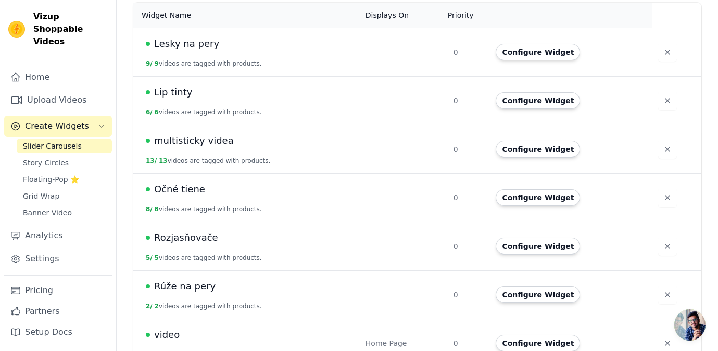
scroll to position [107, 0]
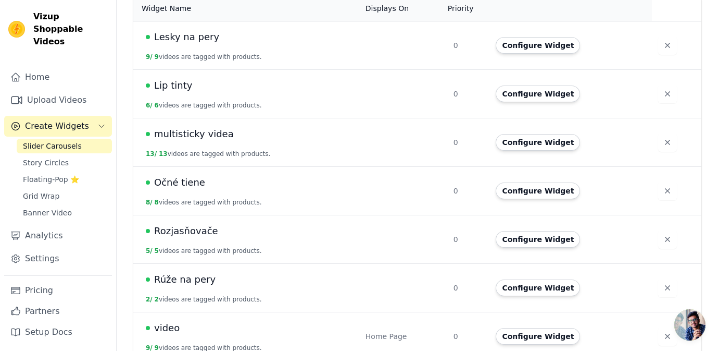
click at [253, 136] on div "multisticky videa" at bounding box center [249, 134] width 207 height 15
click at [520, 143] on button "Configure Widget" at bounding box center [538, 142] width 84 height 17
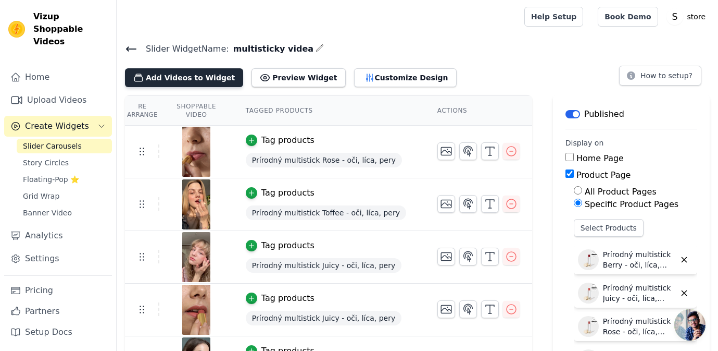
click at [190, 70] on button "Add Videos to Widget" at bounding box center [184, 77] width 118 height 19
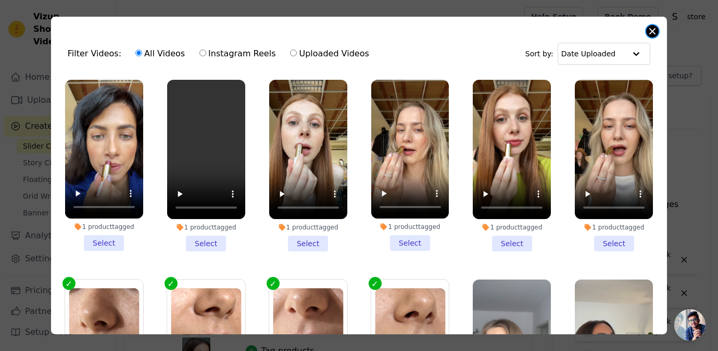
click at [647, 30] on button "Close modal" at bounding box center [652, 31] width 13 height 13
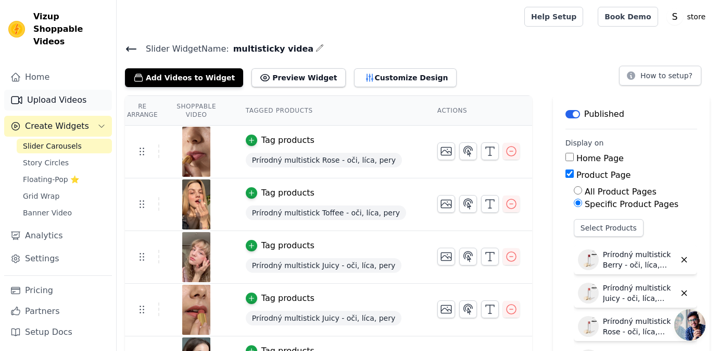
click at [64, 90] on link "Upload Videos" at bounding box center [58, 100] width 108 height 21
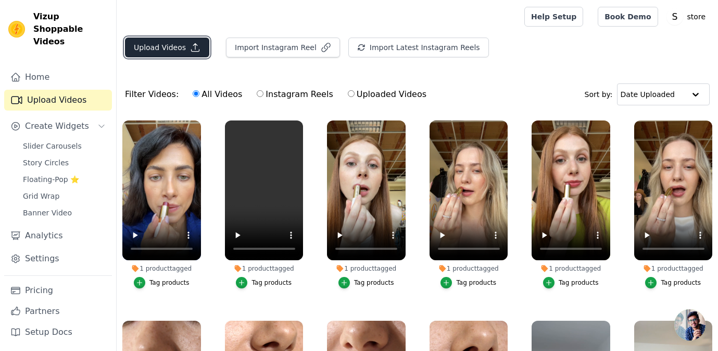
click at [159, 51] on button "Upload Videos" at bounding box center [167, 48] width 84 height 20
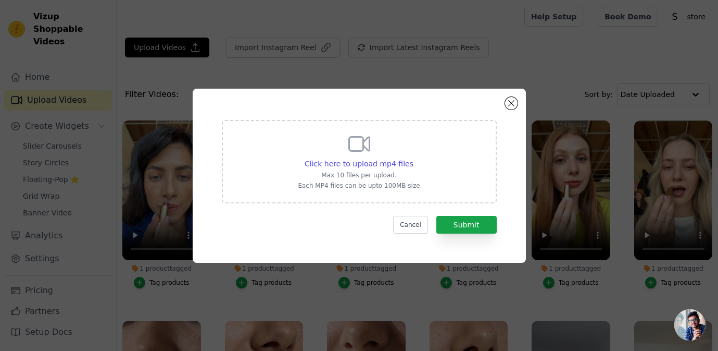
click at [342, 181] on p "Each MP4 files can be upto 100MB size" at bounding box center [359, 185] width 122 height 8
click at [413, 158] on input "Click here to upload mp4 files Max 10 files per upload. Each MP4 files can be u…" at bounding box center [413, 158] width 1 height 1
type input "C:\fakepath\ZINNIA multistick fraela.mp4"
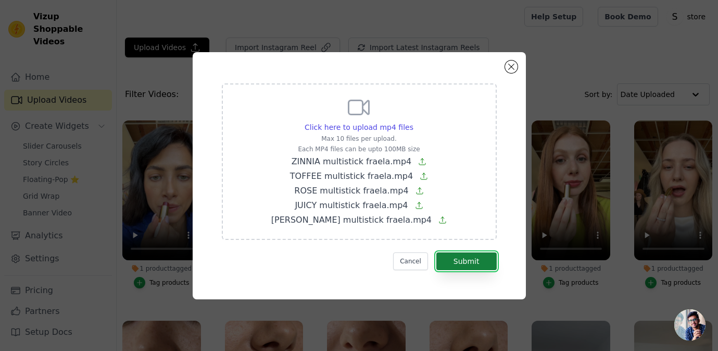
click at [482, 258] on button "Submit" at bounding box center [466, 261] width 60 height 18
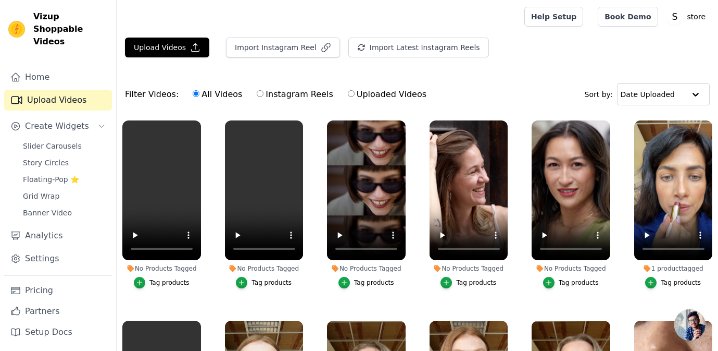
click at [581, 281] on div "Tag products" at bounding box center [579, 282] width 40 height 8
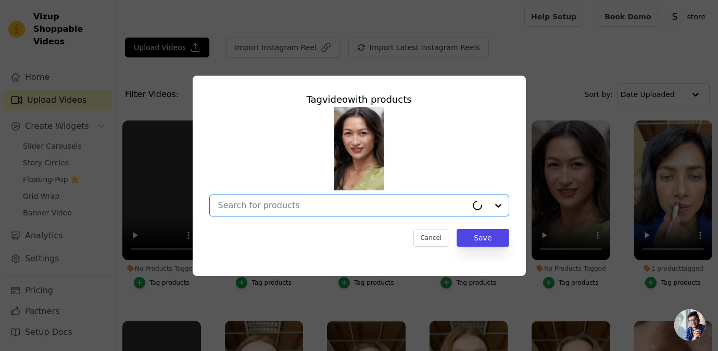
click at [303, 207] on input "No Products Tagged Tag video with products Option undefined, selected. Cancel S…" at bounding box center [342, 205] width 249 height 10
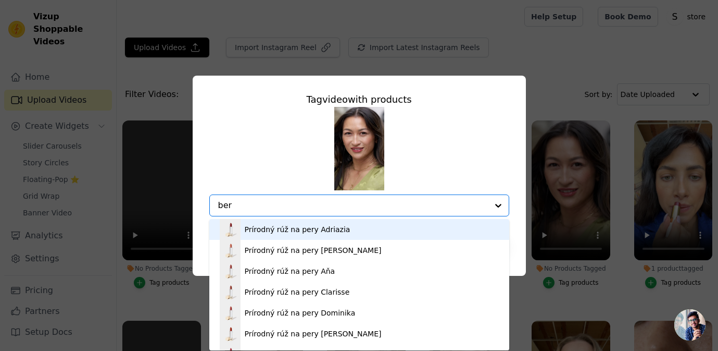
type input "berr"
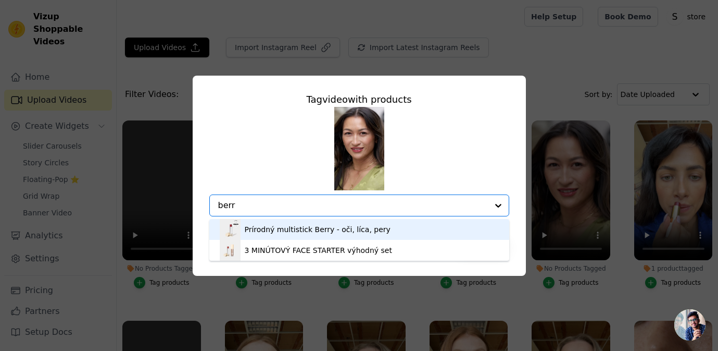
click at [340, 232] on div "Prírodný multistick Berry - oči, líca, pery" at bounding box center [318, 229] width 146 height 10
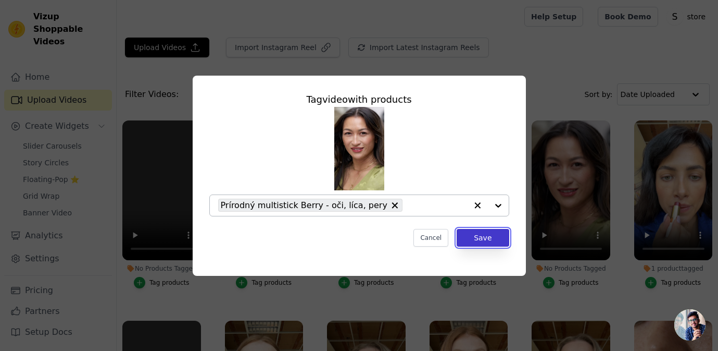
click at [480, 245] on button "Save" at bounding box center [483, 238] width 52 height 18
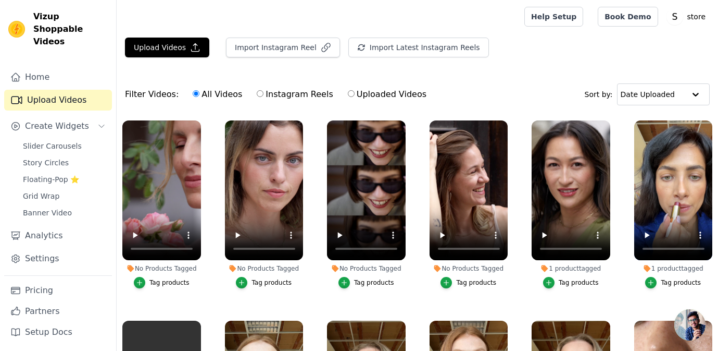
click at [483, 284] on div "Tag products" at bounding box center [476, 282] width 40 height 8
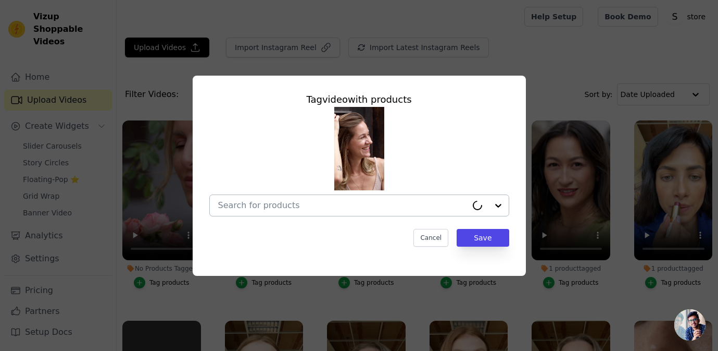
click at [393, 201] on input "No Products Tagged Tag video with products Cancel Save Tag products" at bounding box center [342, 205] width 249 height 10
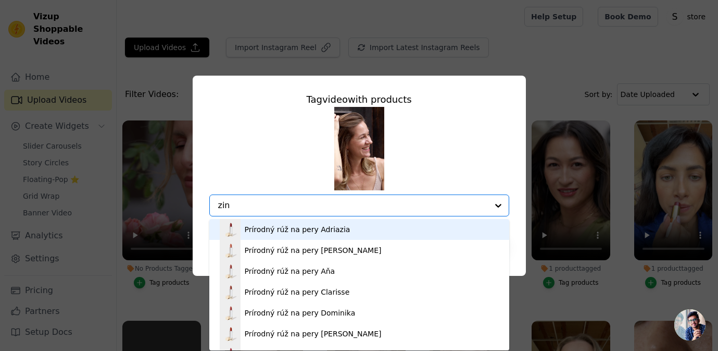
type input "[PERSON_NAME]"
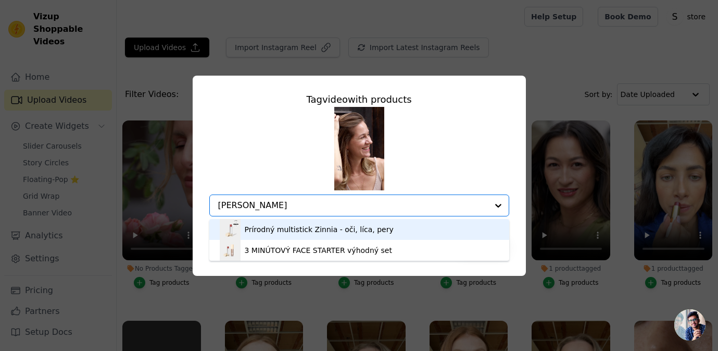
click at [353, 230] on div "Prírodný multistick Zinnia - oči, líca, pery" at bounding box center [319, 229] width 149 height 10
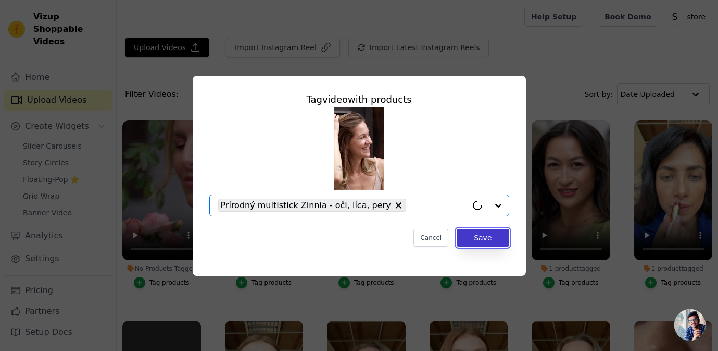
click at [504, 241] on button "Save" at bounding box center [483, 238] width 52 height 18
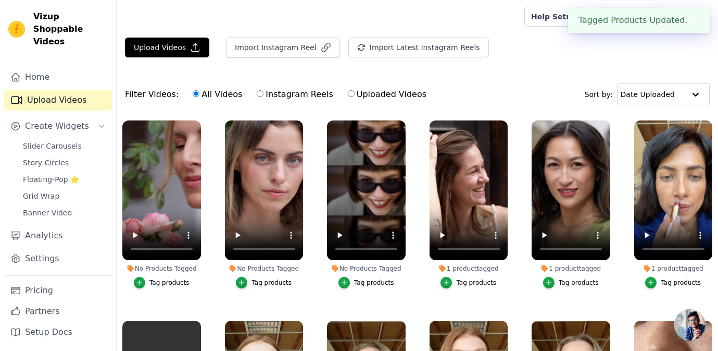
click at [381, 281] on div "Tag products" at bounding box center [374, 282] width 40 height 8
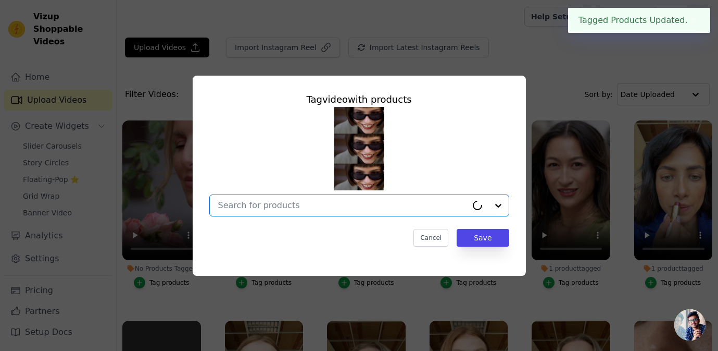
click at [363, 207] on input "No Products Tagged Tag video with products Option undefined, selected. Cancel S…" at bounding box center [342, 205] width 249 height 10
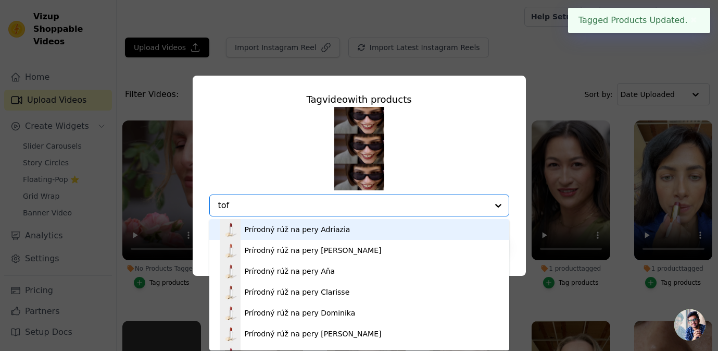
type input "toff"
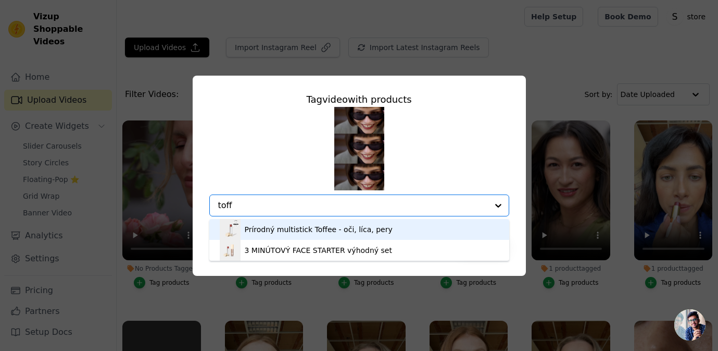
click at [376, 229] on div "Prírodný multistick Toffee - oči, líca, pery" at bounding box center [319, 229] width 148 height 10
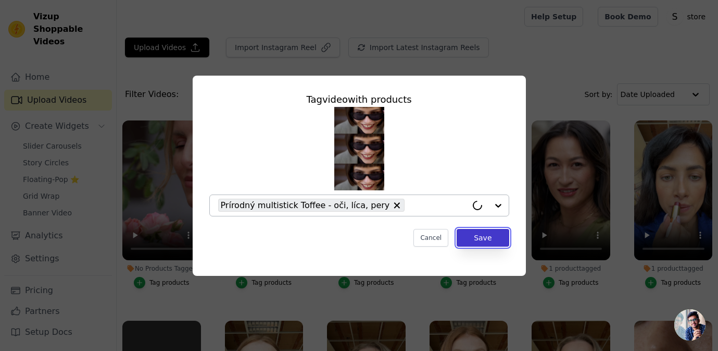
click at [496, 238] on button "Save" at bounding box center [483, 238] width 52 height 18
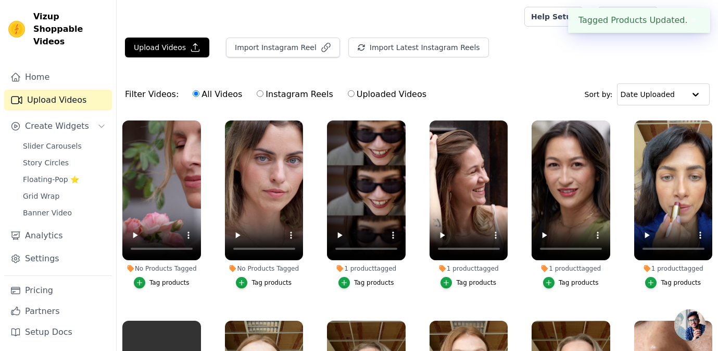
click at [282, 280] on div "Tag products" at bounding box center [272, 282] width 40 height 8
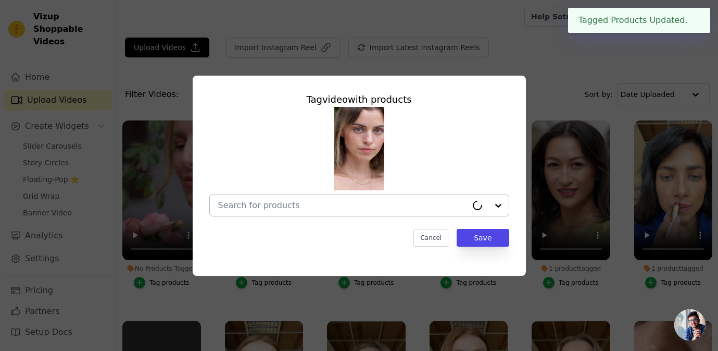
click at [316, 200] on input "No Products Tagged Tag video with products Cancel Save Tag products" at bounding box center [342, 205] width 249 height 10
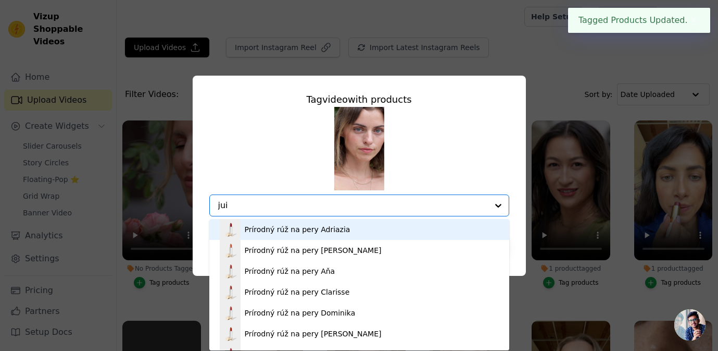
type input "juic"
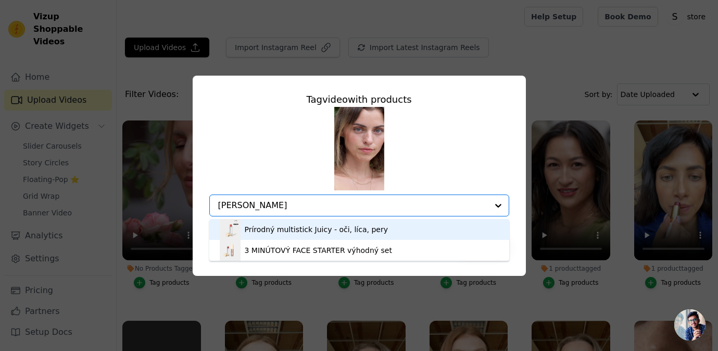
click at [335, 229] on div "Prírodný multistick Juicy - oči, líca, pery" at bounding box center [316, 229] width 143 height 10
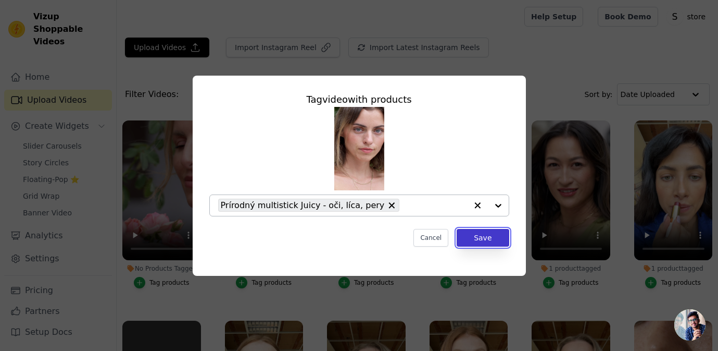
click at [486, 236] on button "Save" at bounding box center [483, 238] width 52 height 18
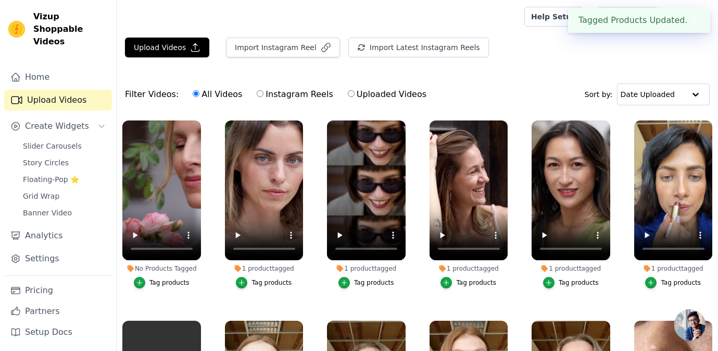
click at [181, 280] on div "Tag products" at bounding box center [169, 282] width 40 height 8
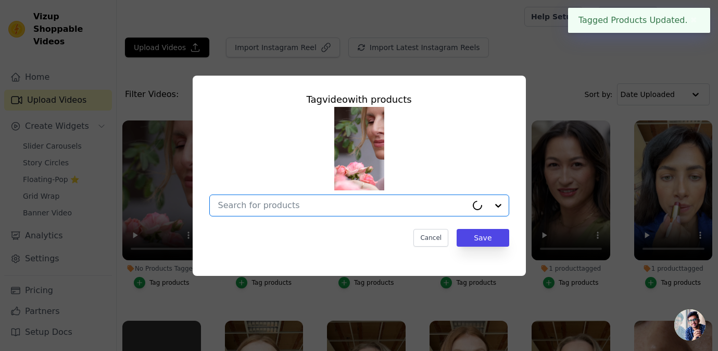
click at [305, 202] on input "No Products Tagged Tag video with products Option undefined, selected. Select i…" at bounding box center [342, 205] width 249 height 10
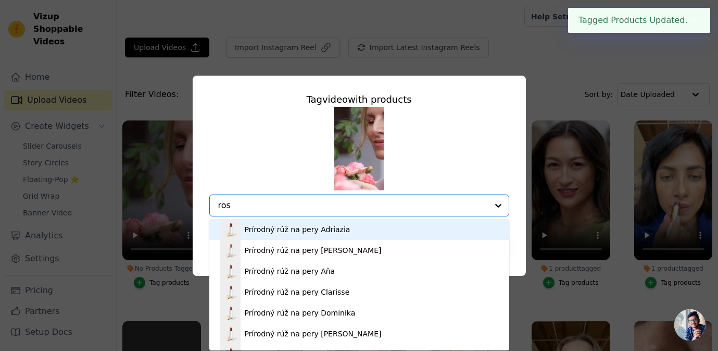
type input "rose"
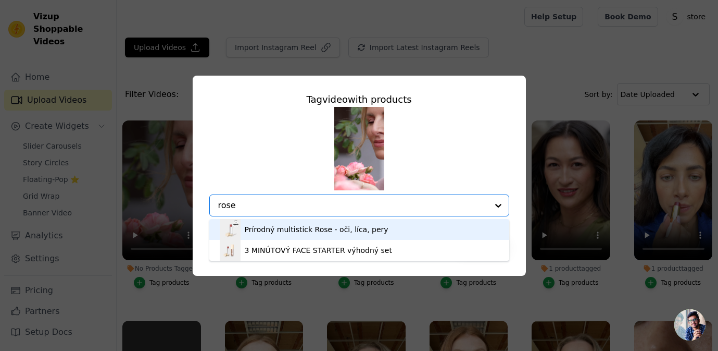
click at [320, 227] on div "Prírodný multistick Rose - oči, líca, pery" at bounding box center [317, 229] width 144 height 10
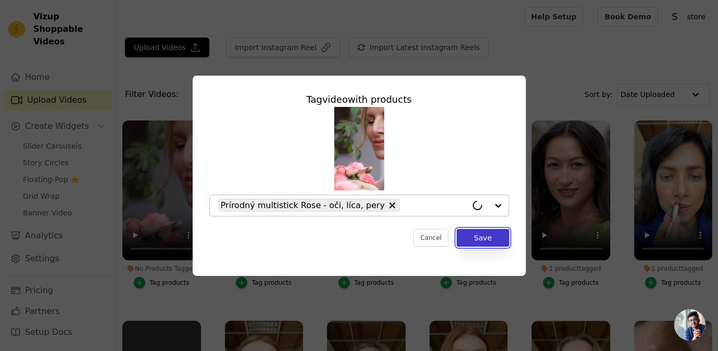
click at [486, 237] on button "Save" at bounding box center [483, 238] width 52 height 18
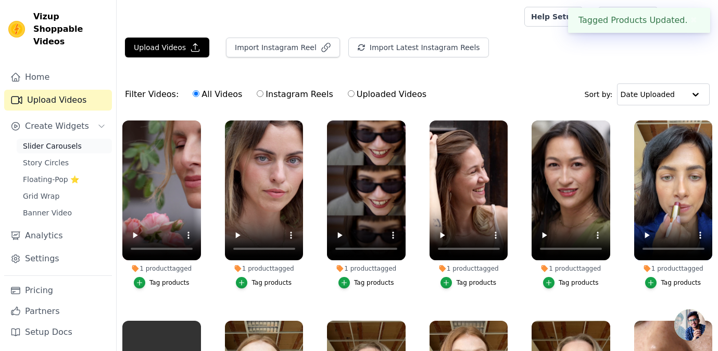
click at [58, 141] on span "Slider Carousels" at bounding box center [52, 146] width 59 height 10
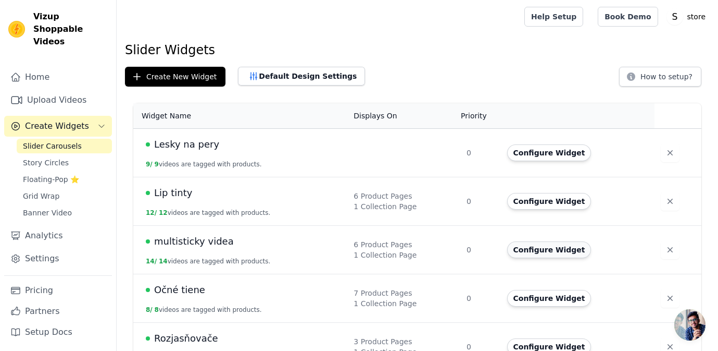
click at [567, 248] on button "Configure Widget" at bounding box center [549, 249] width 84 height 17
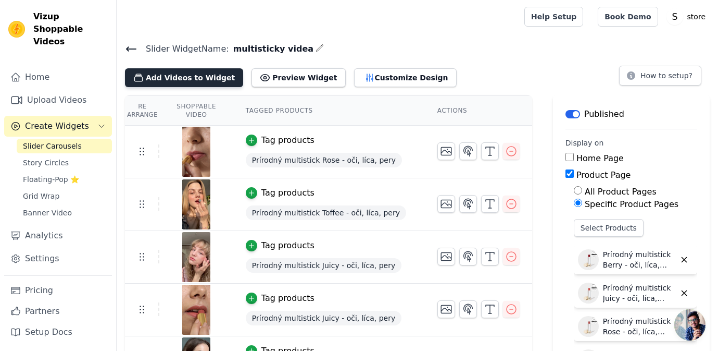
click at [209, 80] on button "Add Videos to Widget" at bounding box center [184, 77] width 118 height 19
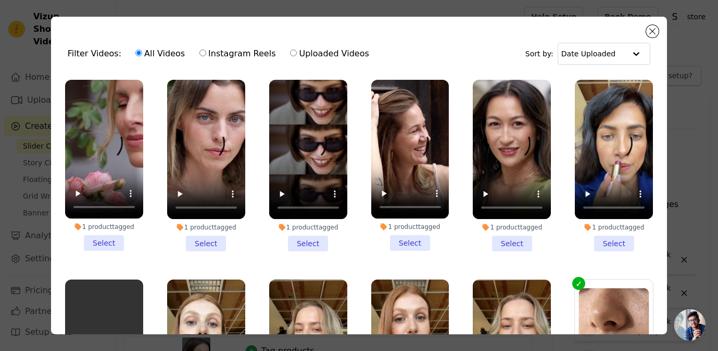
click at [109, 241] on li "1 product tagged Select" at bounding box center [104, 165] width 78 height 171
click at [0, 0] on input "1 product tagged Select" at bounding box center [0, 0] width 0 height 0
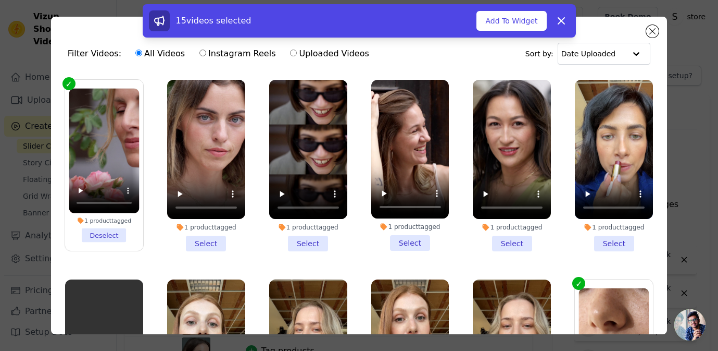
click at [218, 238] on li "1 product tagged Select" at bounding box center [206, 165] width 78 height 171
click at [0, 0] on input "1 product tagged Select" at bounding box center [0, 0] width 0 height 0
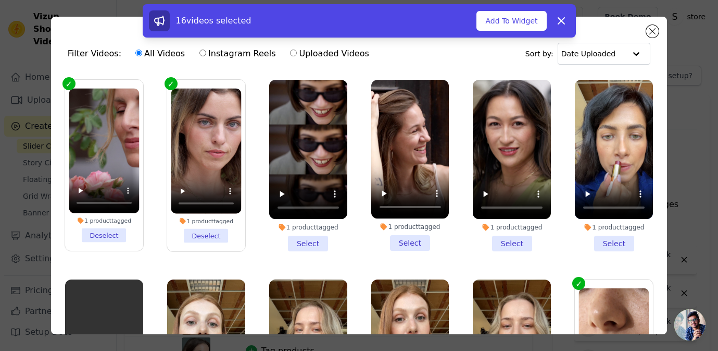
click at [315, 239] on li "1 product tagged Select" at bounding box center [308, 165] width 78 height 171
click at [0, 0] on input "1 product tagged Select" at bounding box center [0, 0] width 0 height 0
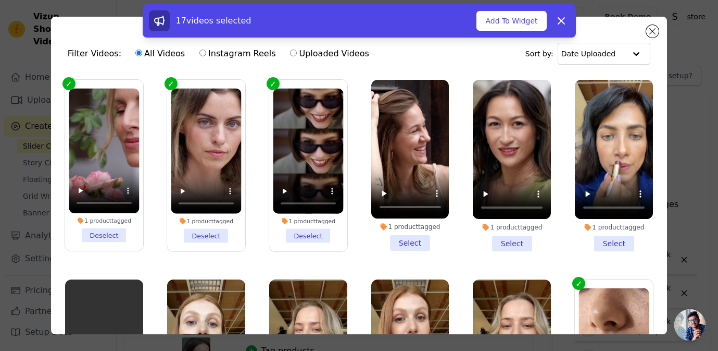
click at [523, 246] on li "1 product tagged Select" at bounding box center [512, 165] width 78 height 171
click at [0, 0] on input "1 product tagged Select" at bounding box center [0, 0] width 0 height 0
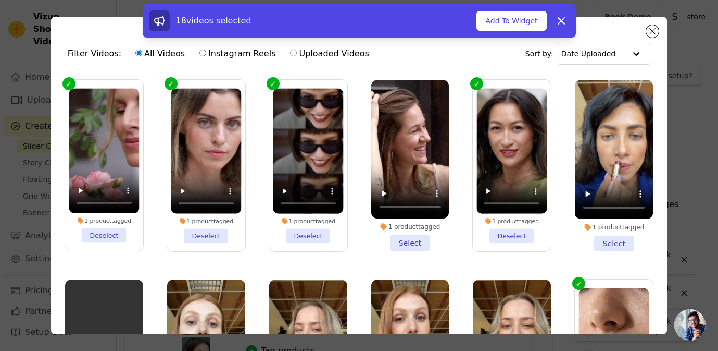
click at [425, 244] on li "1 product tagged Select" at bounding box center [410, 165] width 78 height 171
click at [0, 0] on input "1 product tagged Select" at bounding box center [0, 0] width 0 height 0
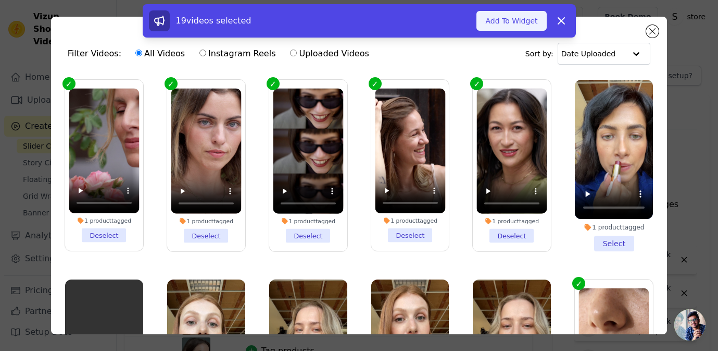
click at [509, 14] on button "Add To Widget" at bounding box center [512, 21] width 70 height 20
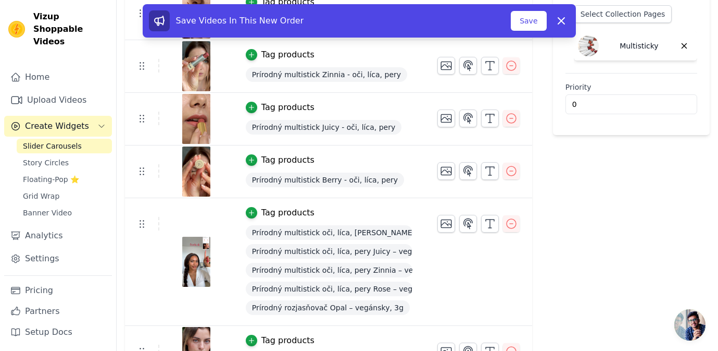
scroll to position [229, 0]
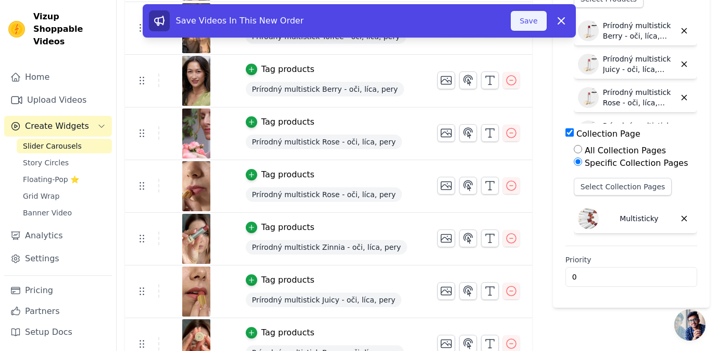
click at [520, 22] on button "Save" at bounding box center [528, 21] width 35 height 20
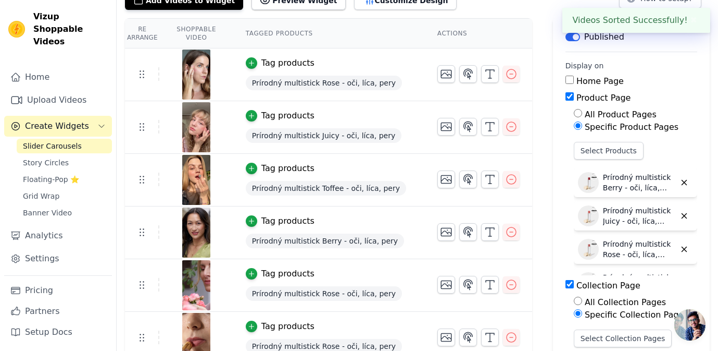
scroll to position [0, 0]
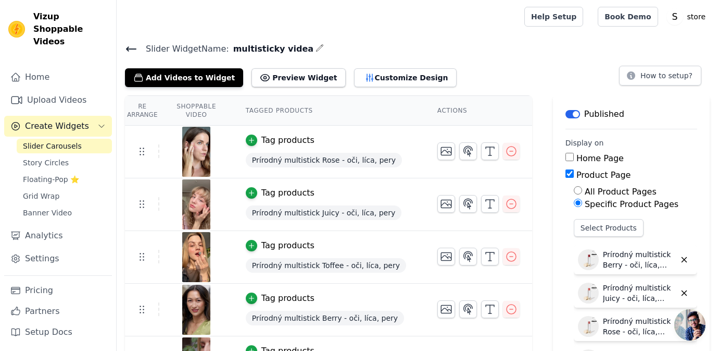
click at [59, 141] on span "Slider Carousels" at bounding box center [52, 146] width 59 height 10
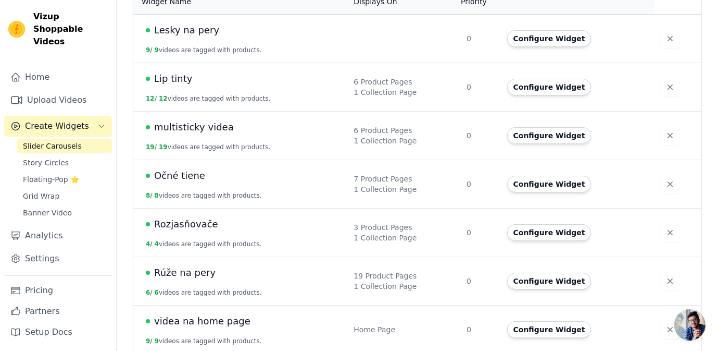
scroll to position [121, 0]
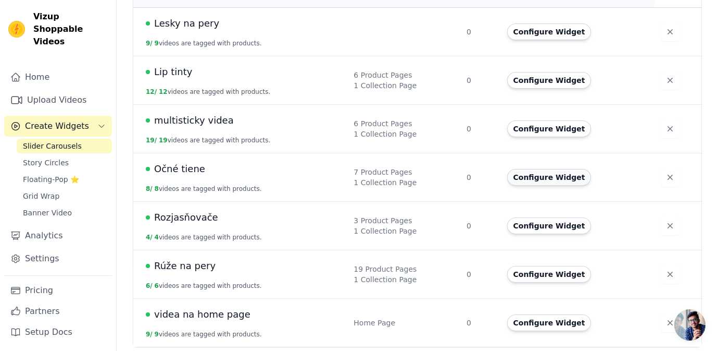
click at [538, 175] on button "Configure Widget" at bounding box center [549, 177] width 84 height 17
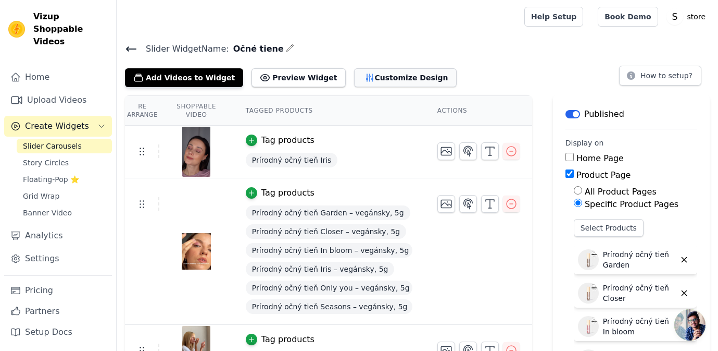
click at [366, 81] on button "Customize Design" at bounding box center [405, 77] width 103 height 19
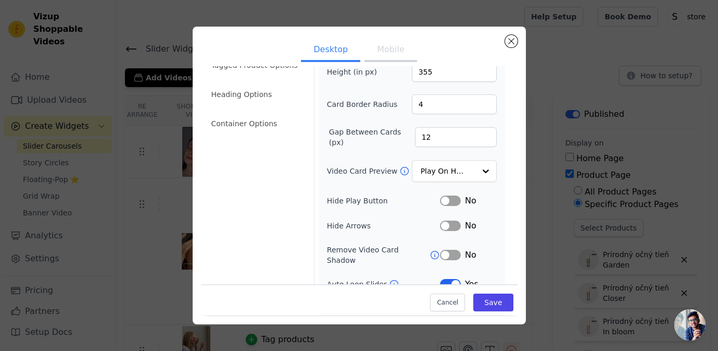
scroll to position [107, 0]
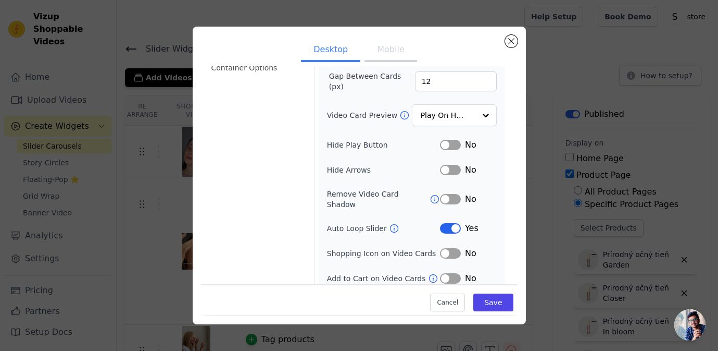
click at [448, 144] on button "Label" at bounding box center [450, 145] width 21 height 10
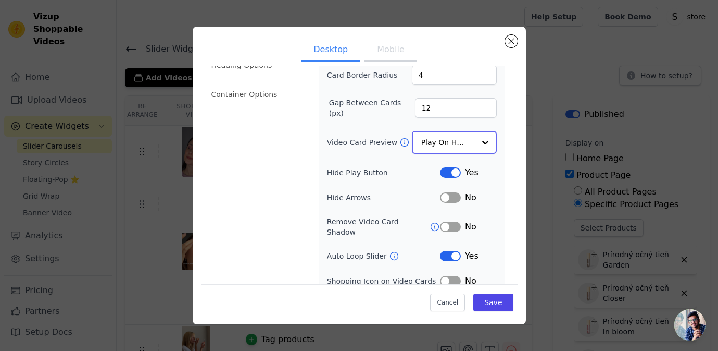
click at [446, 137] on input "Video Card Preview" at bounding box center [448, 142] width 54 height 21
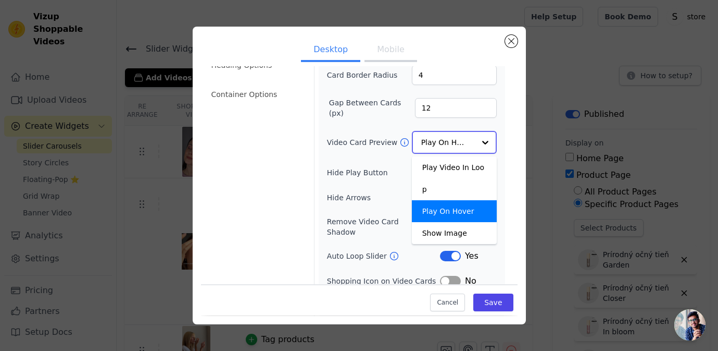
click at [456, 200] on div "Play On Hover" at bounding box center [454, 211] width 85 height 22
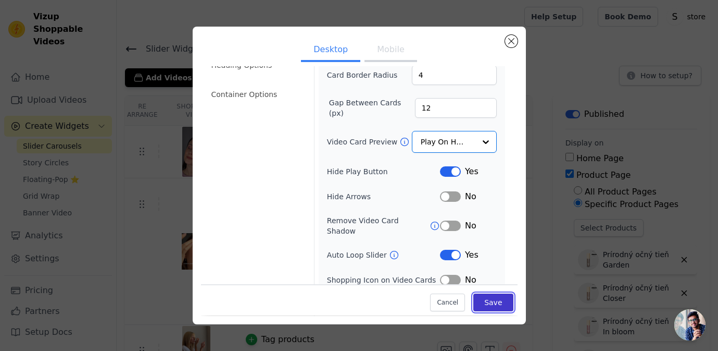
click at [500, 305] on button "Save" at bounding box center [493, 303] width 40 height 18
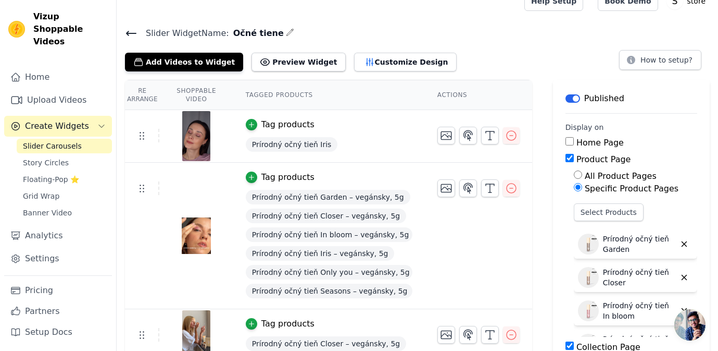
scroll to position [0, 0]
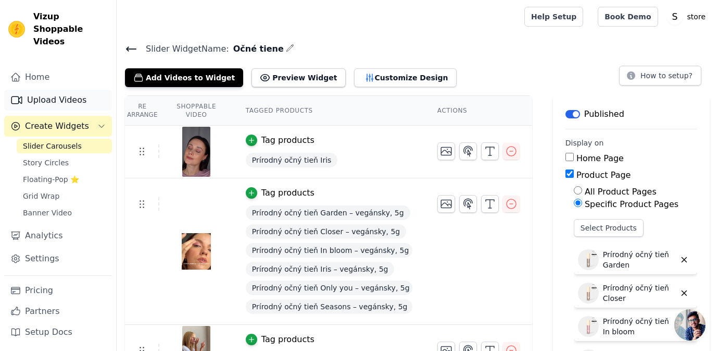
click at [71, 90] on link "Upload Videos" at bounding box center [58, 100] width 108 height 21
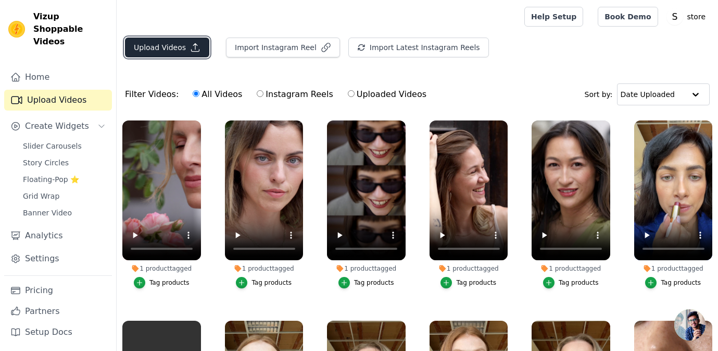
click at [177, 38] on button "Upload Videos" at bounding box center [167, 48] width 84 height 20
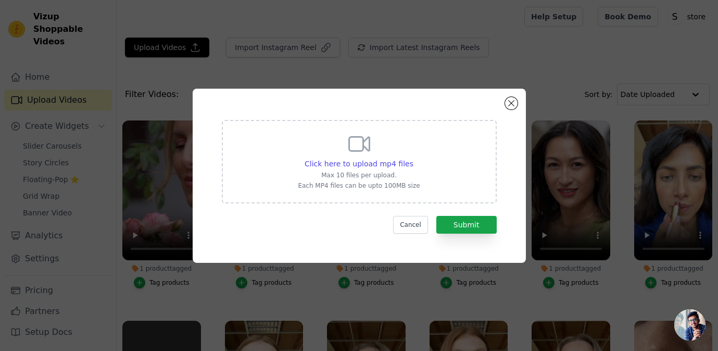
click at [358, 176] on p "Max 10 files per upload." at bounding box center [359, 175] width 122 height 8
click at [413, 158] on input "Click here to upload mp4 files Max 10 files per upload. Each MP4 files can be u…" at bounding box center [413, 158] width 1 height 1
type input "C:\fakepath\rose fraela multistick.mp4"
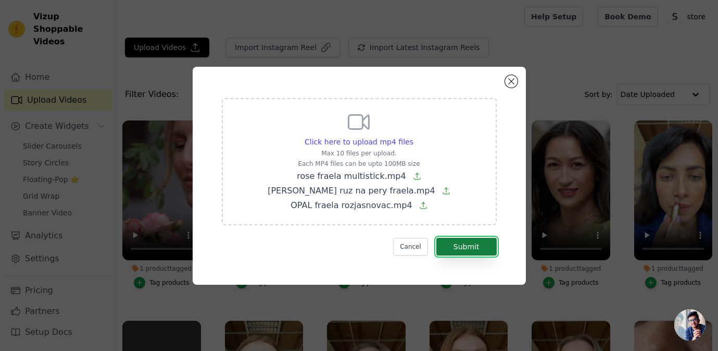
click at [481, 245] on button "Submit" at bounding box center [466, 247] width 60 height 18
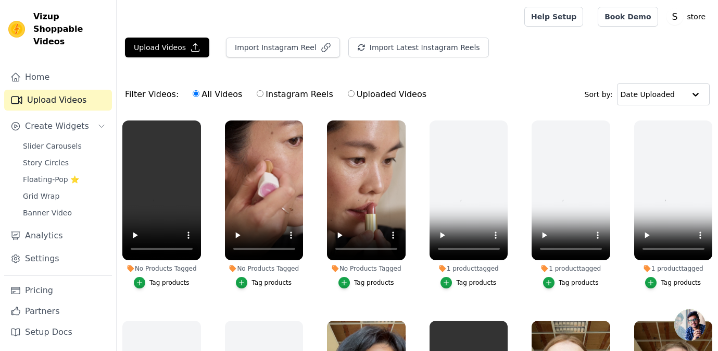
scroll to position [9, 0]
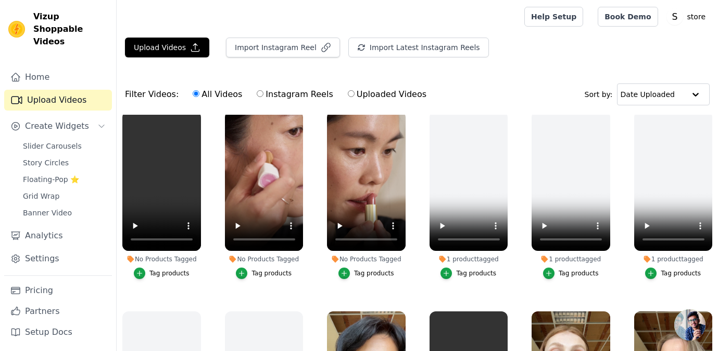
click at [382, 270] on div "Tag products" at bounding box center [374, 273] width 40 height 8
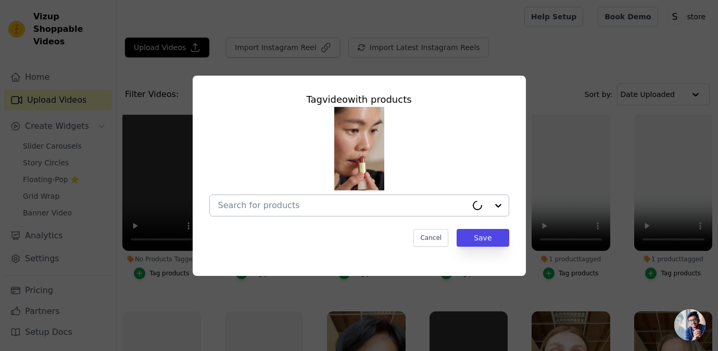
click at [334, 207] on input "No Products Tagged Tag video with products Cancel Save Tag products" at bounding box center [342, 205] width 249 height 10
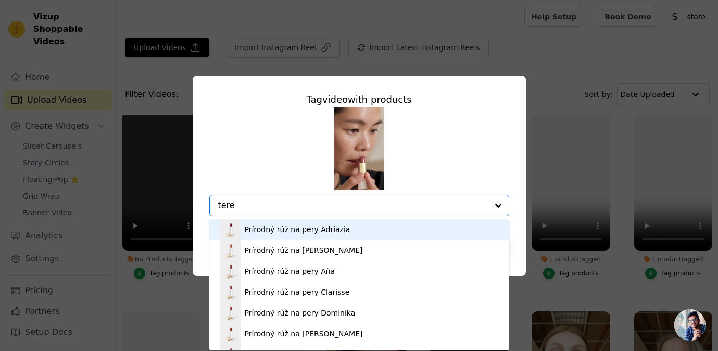
type input "terez"
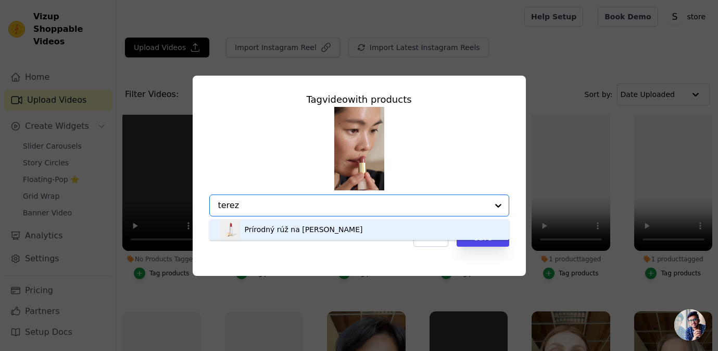
click at [355, 232] on div "Prírodný rúž na [PERSON_NAME]" at bounding box center [359, 229] width 279 height 21
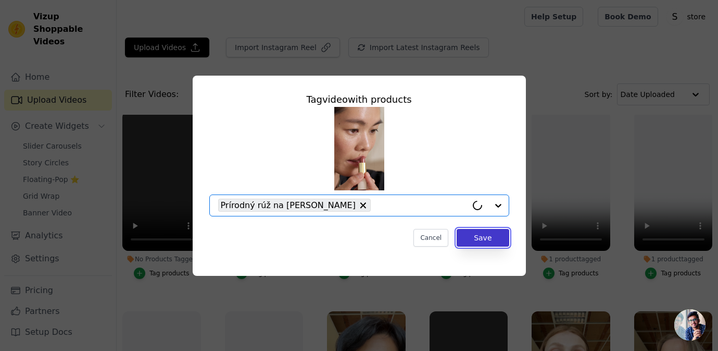
click at [505, 239] on button "Save" at bounding box center [483, 238] width 52 height 18
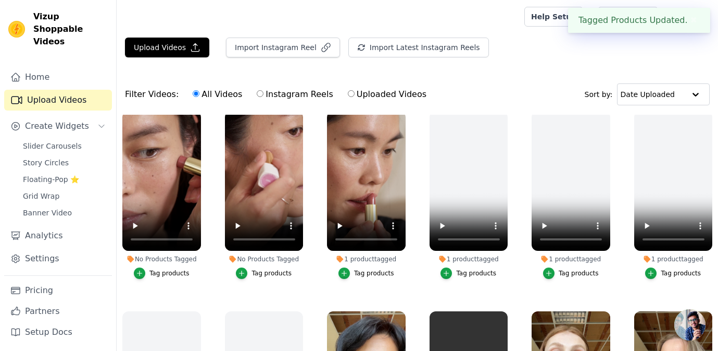
click at [281, 259] on div "No Products Tagged" at bounding box center [264, 259] width 79 height 8
click at [281, 269] on div "Tag products" at bounding box center [272, 273] width 40 height 8
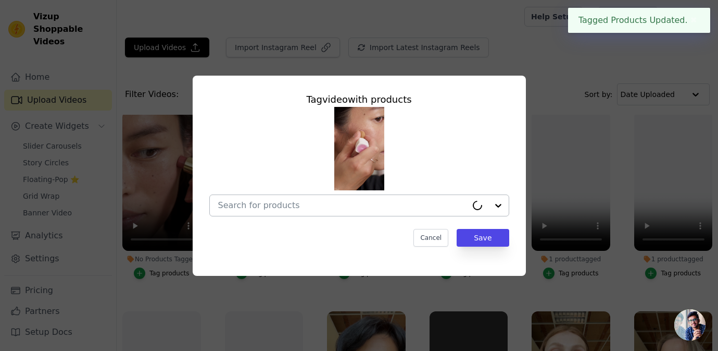
click at [314, 204] on input "No Products Tagged Tag video with products Cancel Save Tag products" at bounding box center [342, 205] width 249 height 10
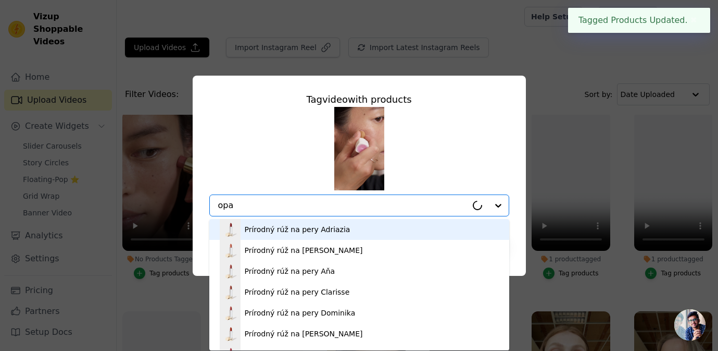
type input "opal"
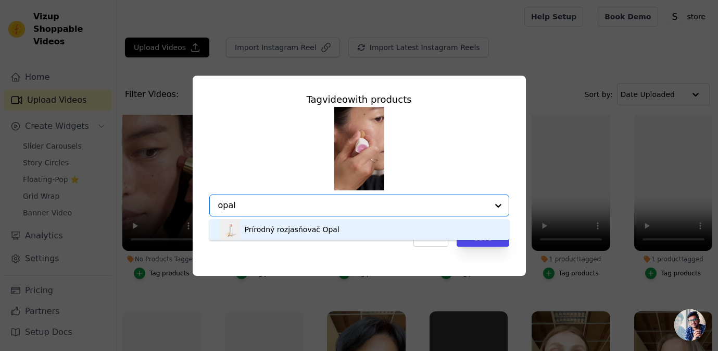
click at [314, 227] on div "Prírodný rozjasňovač Opal" at bounding box center [292, 229] width 95 height 10
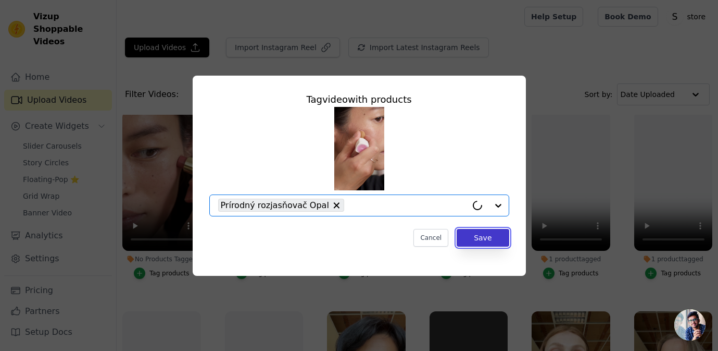
click at [473, 232] on button "Save" at bounding box center [483, 238] width 52 height 18
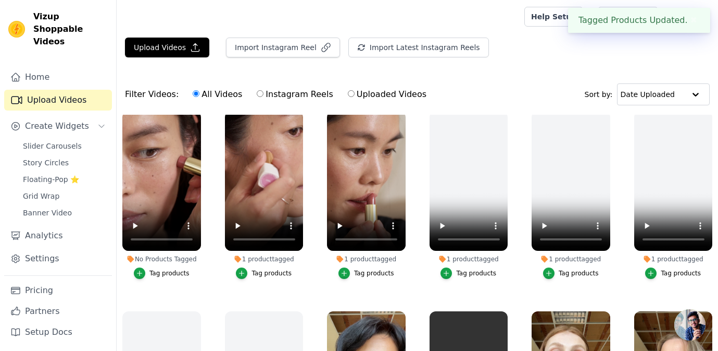
click at [183, 272] on div "Tag products" at bounding box center [169, 273] width 40 height 8
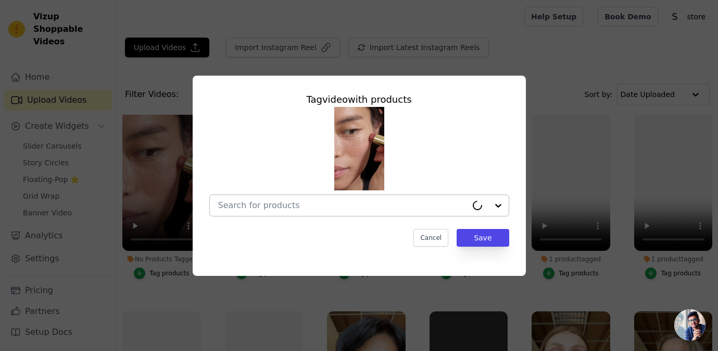
click at [254, 208] on input "No Products Tagged Tag video with products Cancel Save Tag products" at bounding box center [342, 205] width 249 height 10
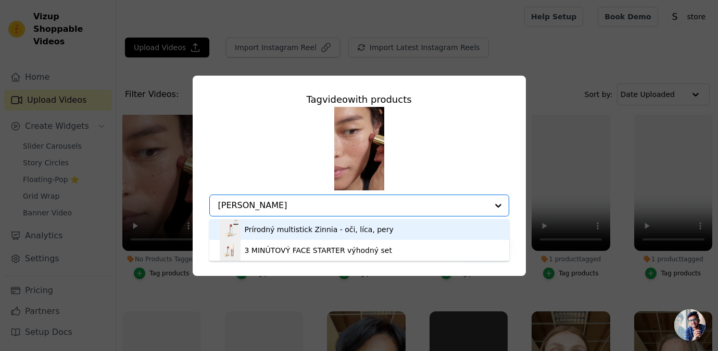
type input "zinn"
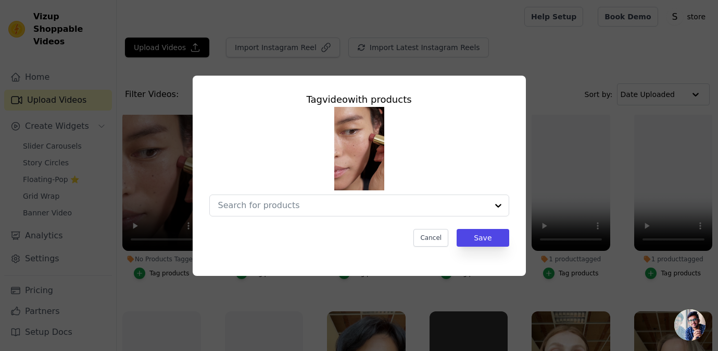
click at [267, 216] on div "Tag video with products Cancel Save" at bounding box center [359, 169] width 317 height 171
click at [266, 204] on input "No Products Tagged Tag video with products Cancel Save Tag products" at bounding box center [342, 205] width 249 height 10
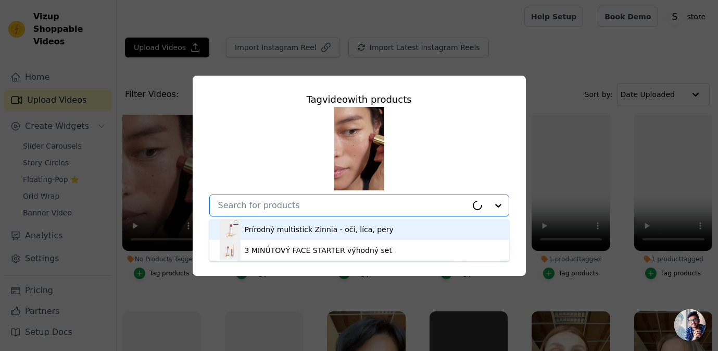
click at [266, 204] on input "No Products Tagged Tag video with products Prírodný multistick Zinnia - oči, lí…" at bounding box center [342, 205] width 249 height 10
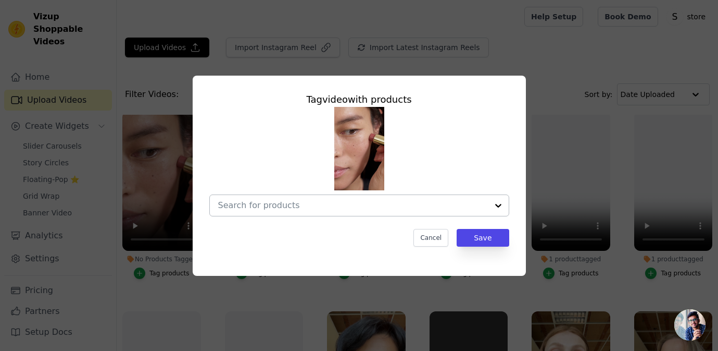
click at [264, 204] on input "No Products Tagged Tag video with products Cancel Save Tag products" at bounding box center [353, 205] width 270 height 10
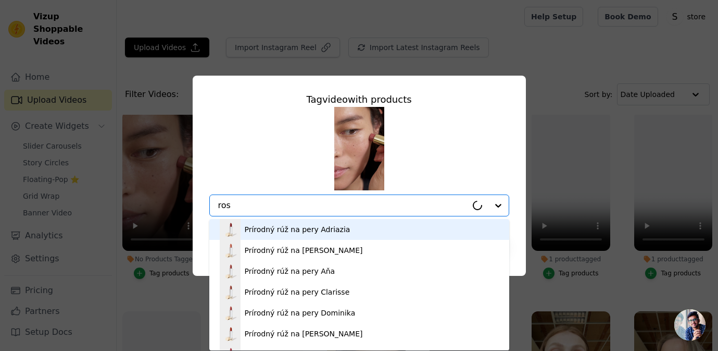
type input "rose"
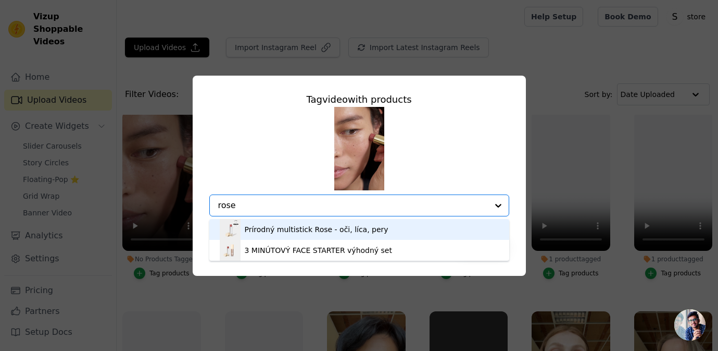
click at [313, 229] on div "Prírodný multistick Rose - oči, líca, pery" at bounding box center [317, 229] width 144 height 10
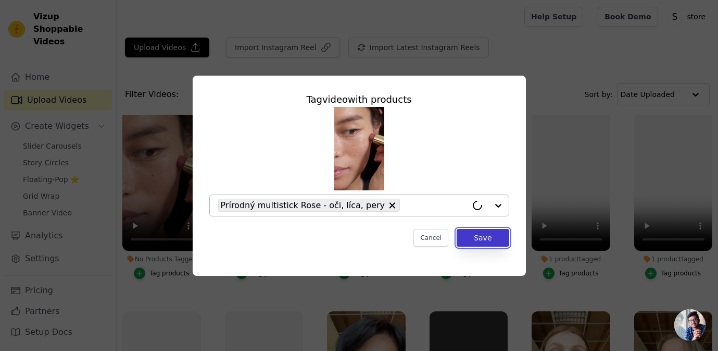
click at [489, 235] on button "Save" at bounding box center [483, 238] width 52 height 18
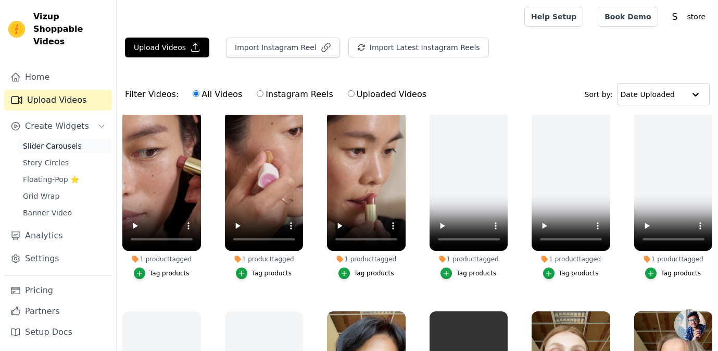
click at [68, 141] on span "Slider Carousels" at bounding box center [52, 146] width 59 height 10
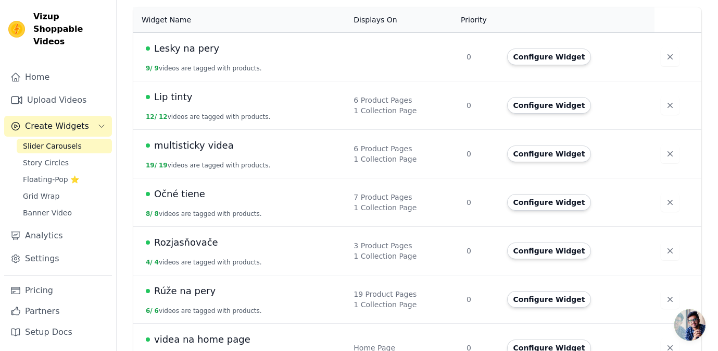
scroll to position [121, 0]
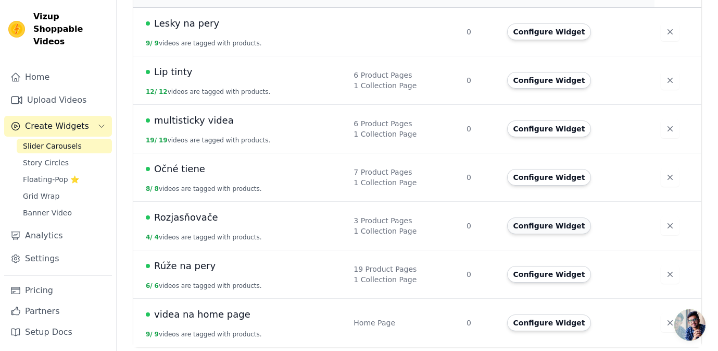
click at [548, 225] on button "Configure Widget" at bounding box center [549, 225] width 84 height 17
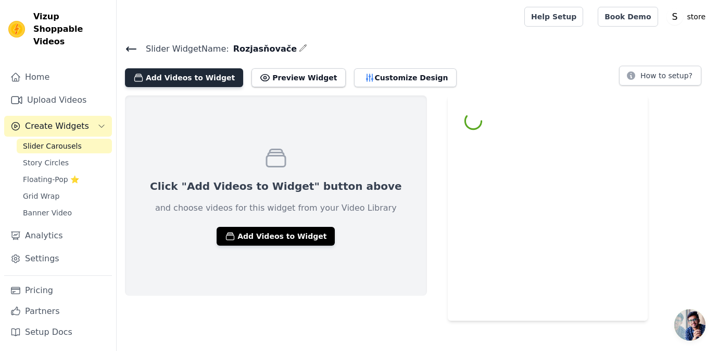
click at [185, 68] on button "Add Videos to Widget" at bounding box center [184, 77] width 118 height 19
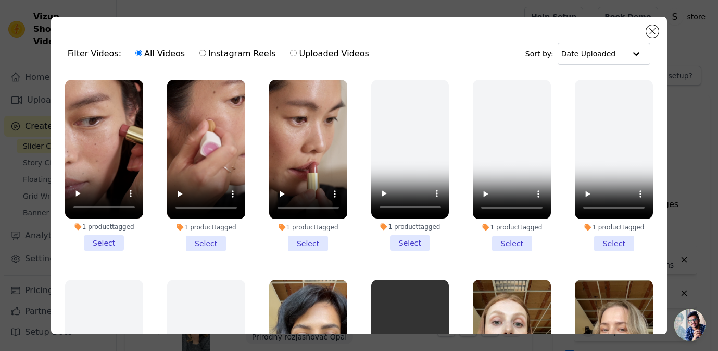
click at [209, 242] on li "1 product tagged Select" at bounding box center [206, 165] width 78 height 171
click at [0, 0] on input "1 product tagged Select" at bounding box center [0, 0] width 0 height 0
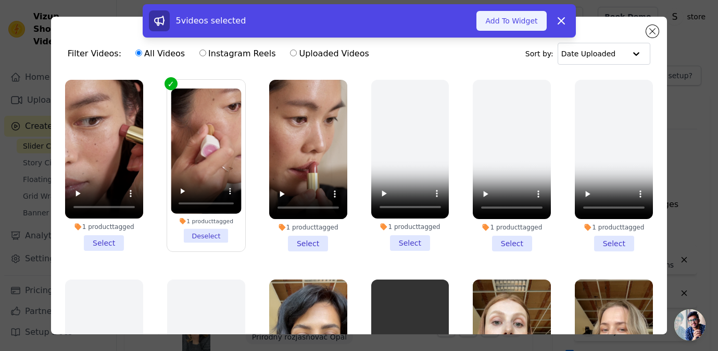
click at [519, 22] on button "Add To Widget" at bounding box center [512, 21] width 70 height 20
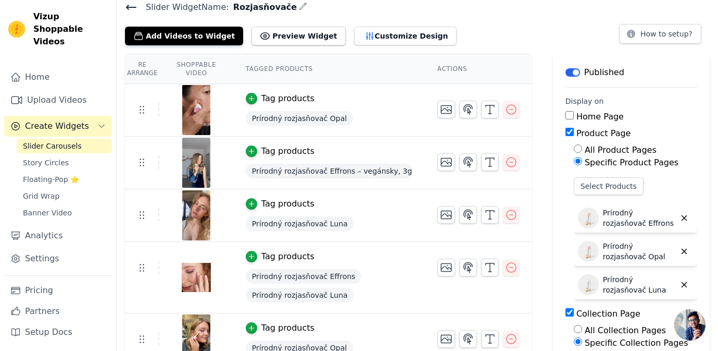
scroll to position [49, 0]
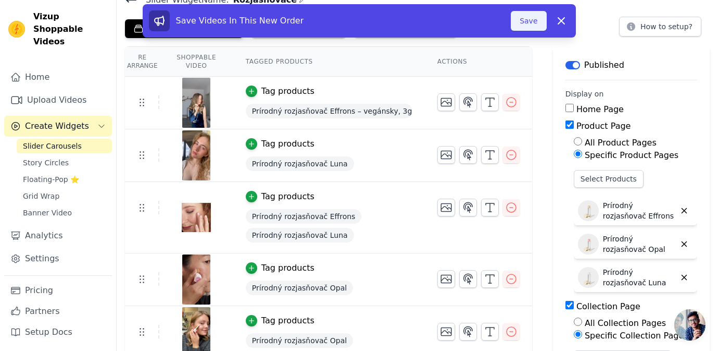
click at [532, 24] on button "Save" at bounding box center [528, 21] width 35 height 20
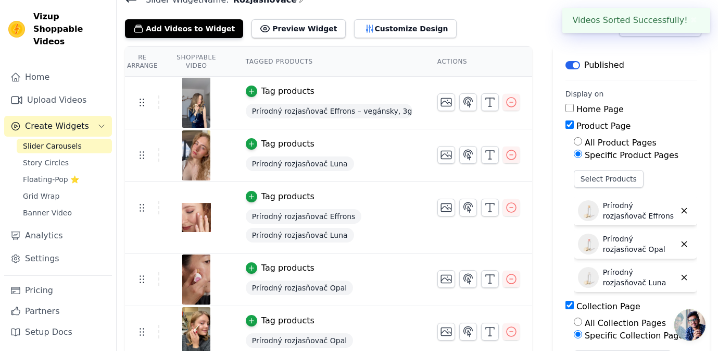
click at [64, 141] on span "Slider Carousels" at bounding box center [52, 146] width 59 height 10
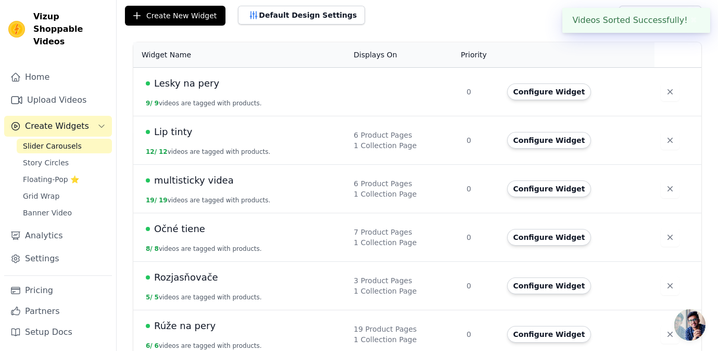
scroll to position [71, 0]
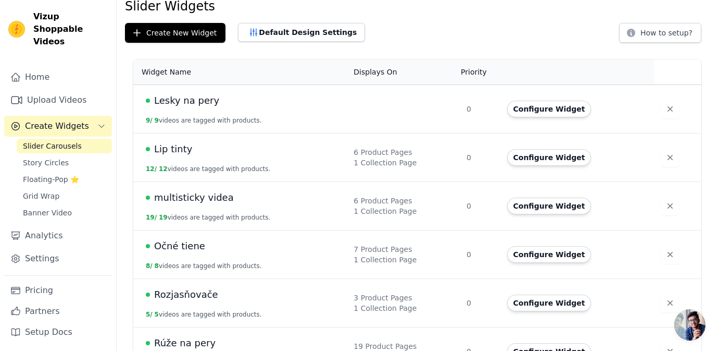
scroll to position [58, 0]
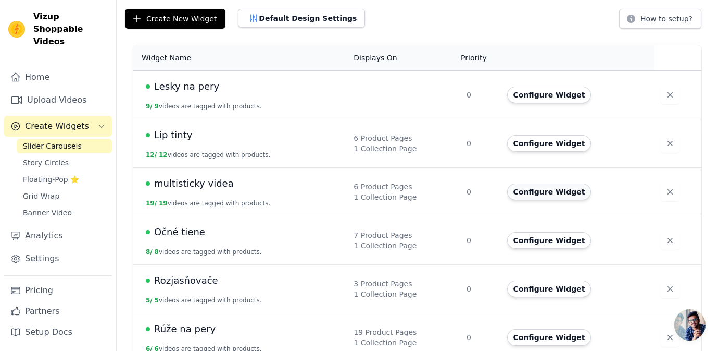
click at [545, 190] on button "Configure Widget" at bounding box center [549, 191] width 84 height 17
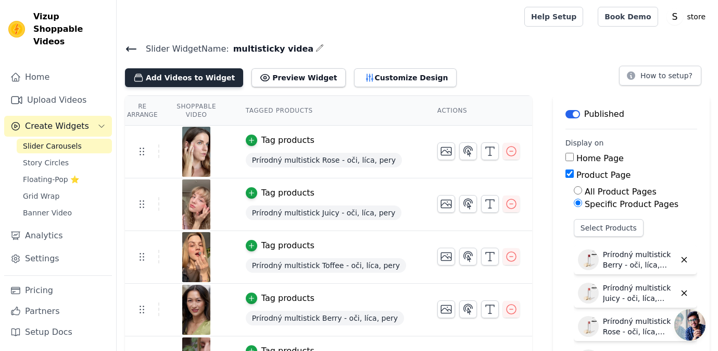
click at [185, 73] on button "Add Videos to Widget" at bounding box center [184, 77] width 118 height 19
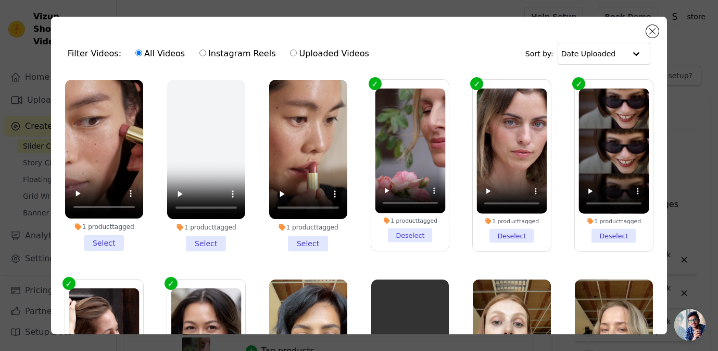
click at [94, 246] on li "1 product tagged Select" at bounding box center [104, 165] width 78 height 171
click at [0, 0] on input "1 product tagged Select" at bounding box center [0, 0] width 0 height 0
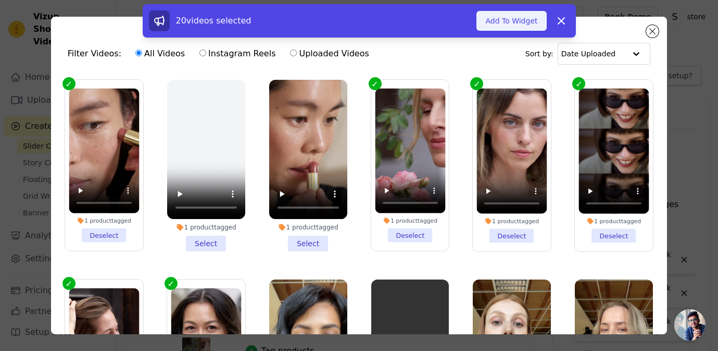
click at [514, 20] on button "Add To Widget" at bounding box center [512, 21] width 70 height 20
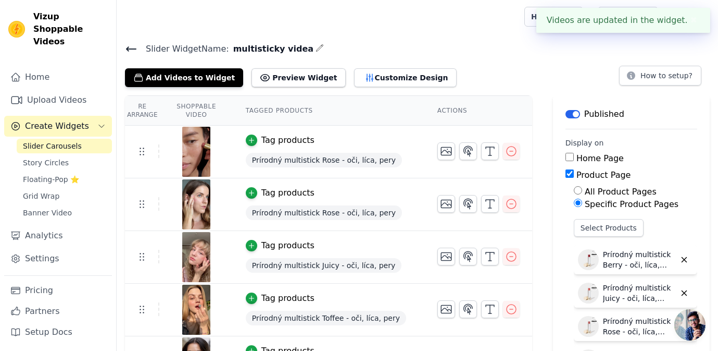
click at [51, 141] on span "Slider Carousels" at bounding box center [52, 146] width 59 height 10
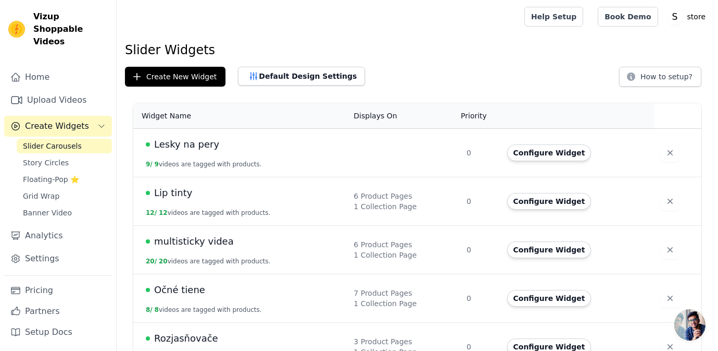
scroll to position [121, 0]
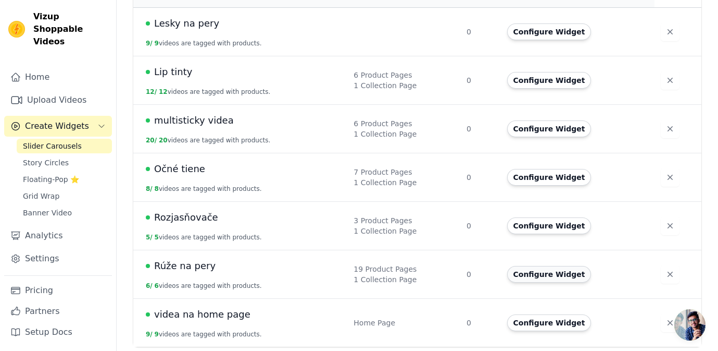
click at [540, 274] on button "Configure Widget" at bounding box center [549, 274] width 84 height 17
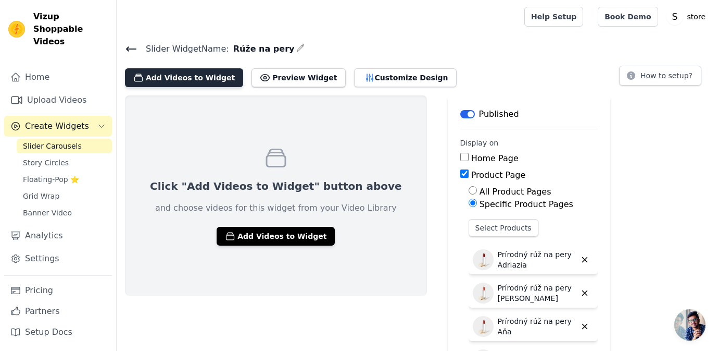
click at [206, 79] on button "Add Videos to Widget" at bounding box center [184, 77] width 118 height 19
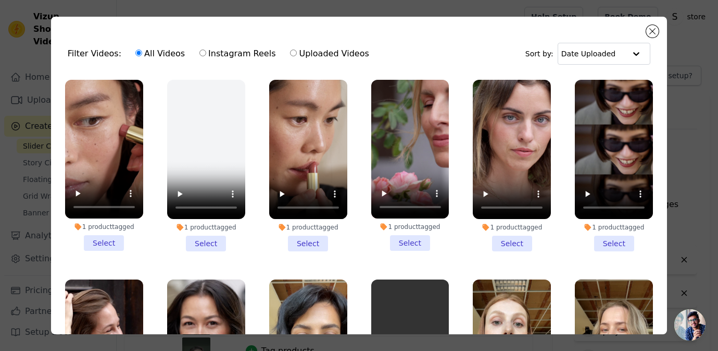
click at [315, 246] on li "1 product tagged Select" at bounding box center [308, 165] width 78 height 171
click at [0, 0] on input "1 product tagged Select" at bounding box center [0, 0] width 0 height 0
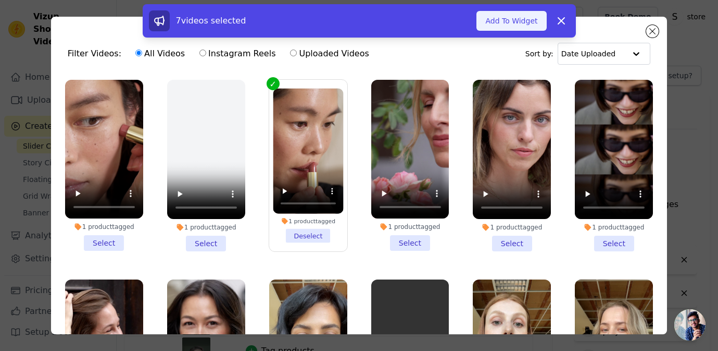
click at [510, 23] on button "Add To Widget" at bounding box center [512, 21] width 70 height 20
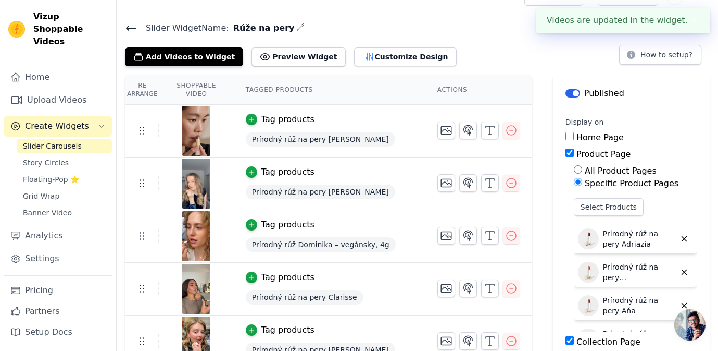
scroll to position [27, 0]
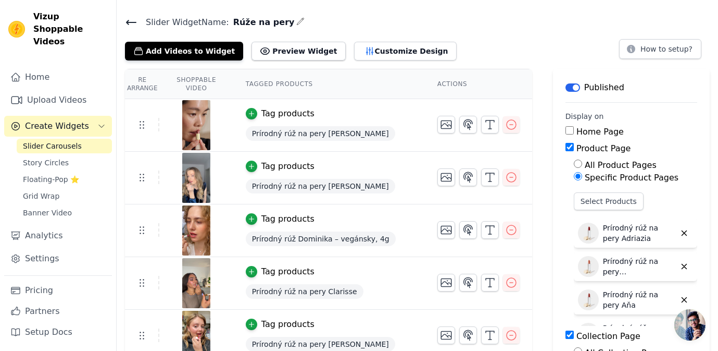
click at [52, 141] on span "Slider Carousels" at bounding box center [52, 146] width 59 height 10
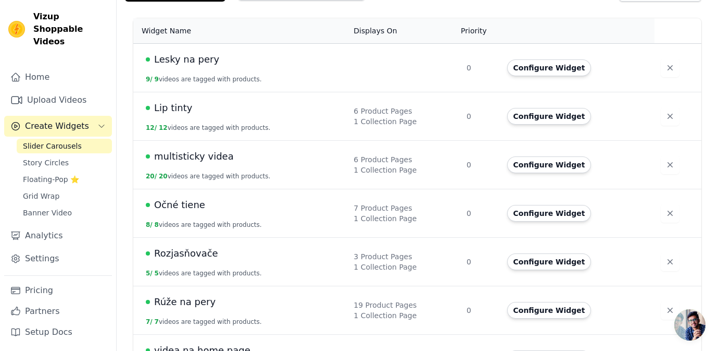
scroll to position [121, 0]
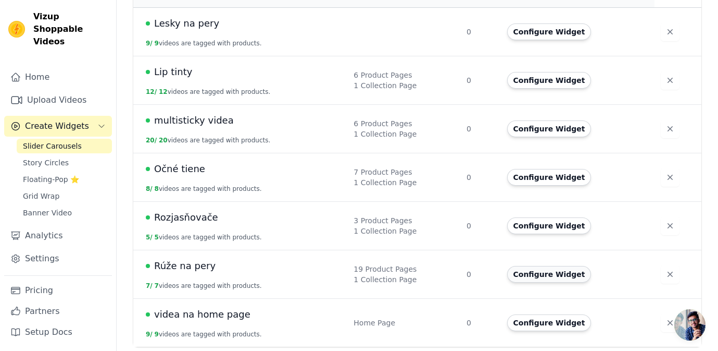
click at [520, 272] on button "Configure Widget" at bounding box center [549, 274] width 84 height 17
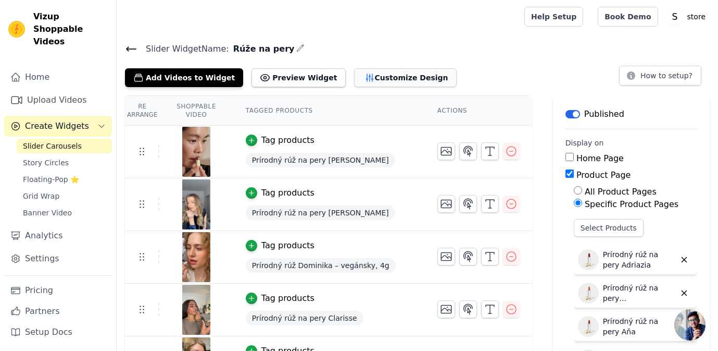
click at [400, 77] on button "Customize Design" at bounding box center [405, 77] width 103 height 19
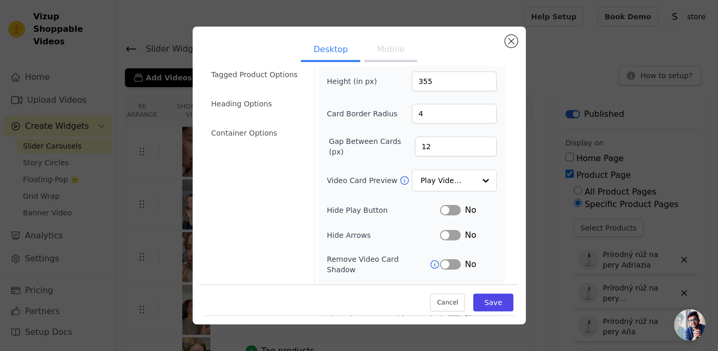
scroll to position [107, 0]
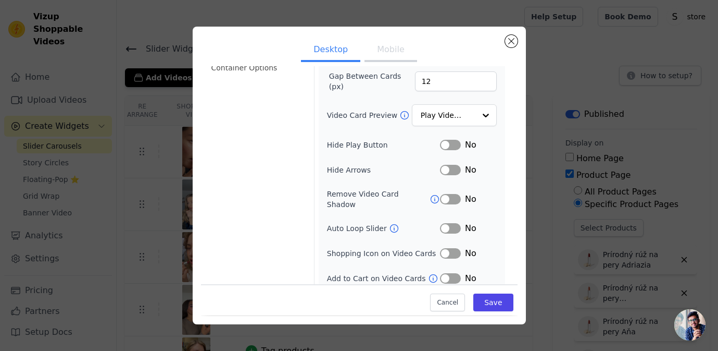
click at [449, 223] on button "Label" at bounding box center [450, 228] width 21 height 10
click at [452, 145] on button "Label" at bounding box center [450, 145] width 21 height 10
click at [451, 116] on input "Video Card Preview" at bounding box center [448, 115] width 54 height 21
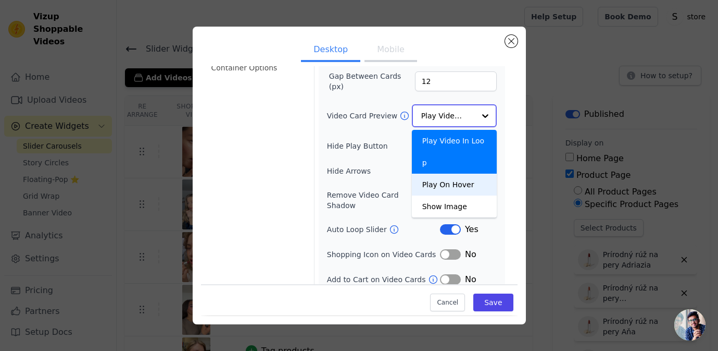
click at [453, 173] on div "Play On Hover" at bounding box center [454, 184] width 85 height 22
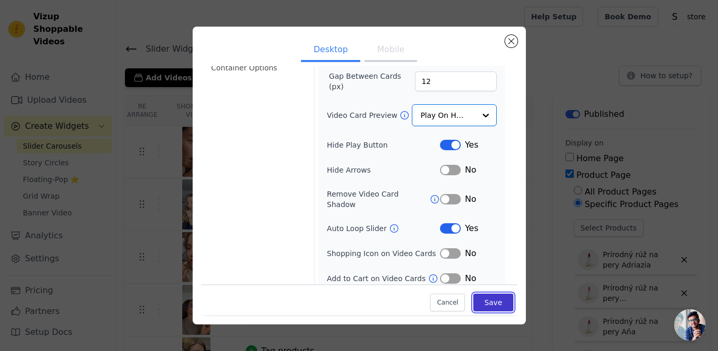
click at [486, 299] on button "Save" at bounding box center [493, 303] width 40 height 18
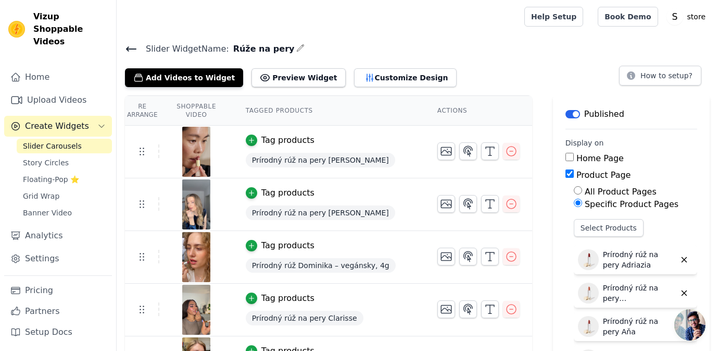
click at [42, 141] on span "Slider Carousels" at bounding box center [52, 146] width 59 height 10
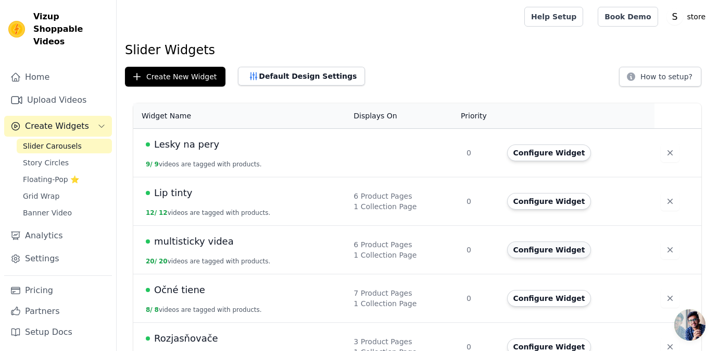
click at [541, 247] on button "Configure Widget" at bounding box center [549, 249] width 84 height 17
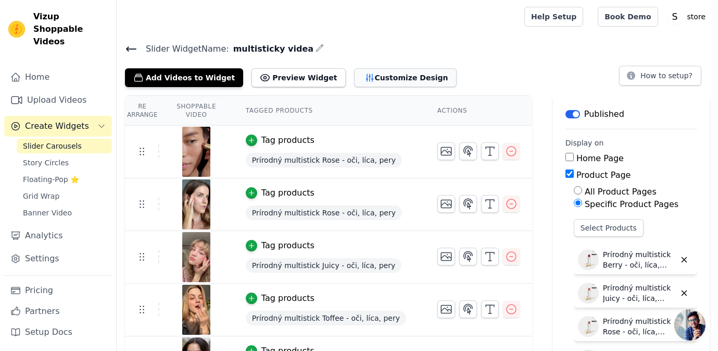
click at [408, 80] on button "Customize Design" at bounding box center [405, 77] width 103 height 19
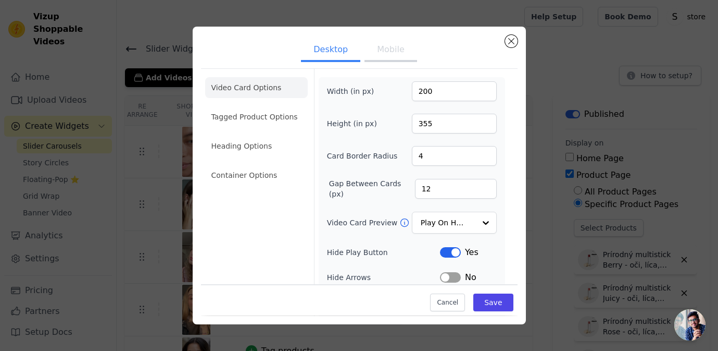
scroll to position [16, 0]
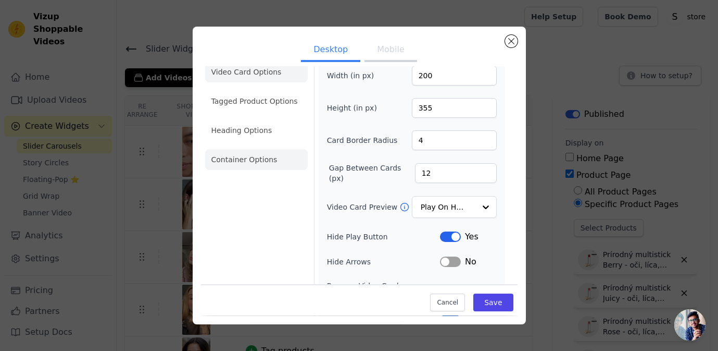
click at [272, 154] on li "Container Options" at bounding box center [256, 159] width 103 height 21
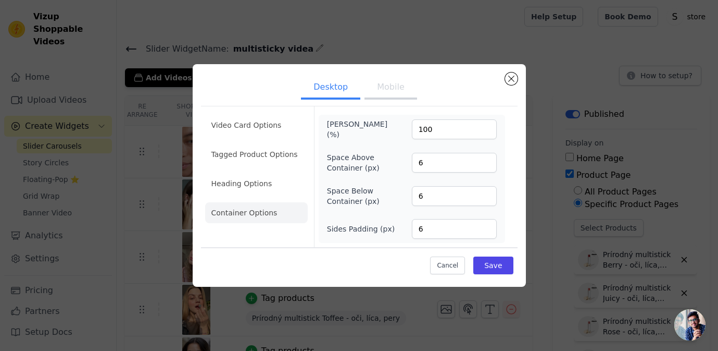
scroll to position [0, 0]
click at [257, 177] on li "Heading Options" at bounding box center [256, 183] width 103 height 21
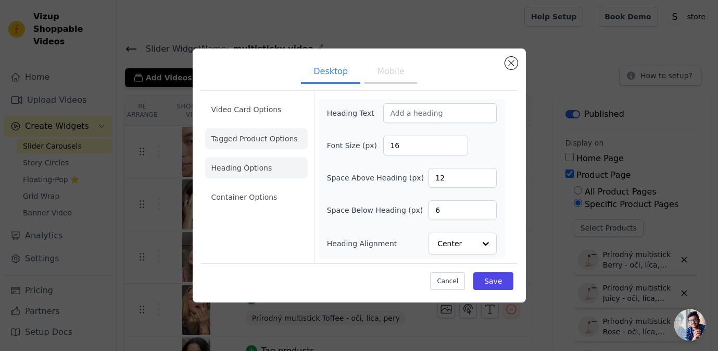
click at [264, 186] on li "Tagged Product Options" at bounding box center [256, 196] width 103 height 21
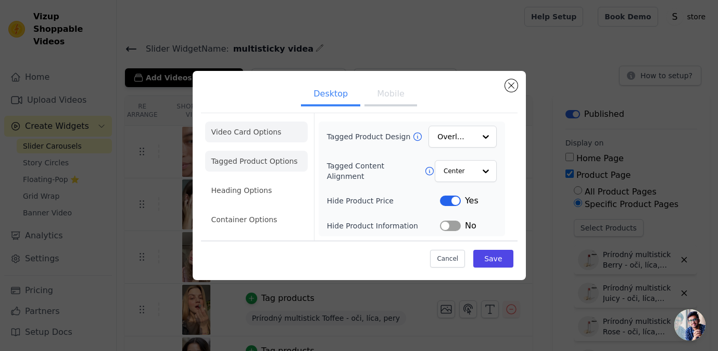
click at [258, 151] on li "Video Card Options" at bounding box center [256, 161] width 103 height 21
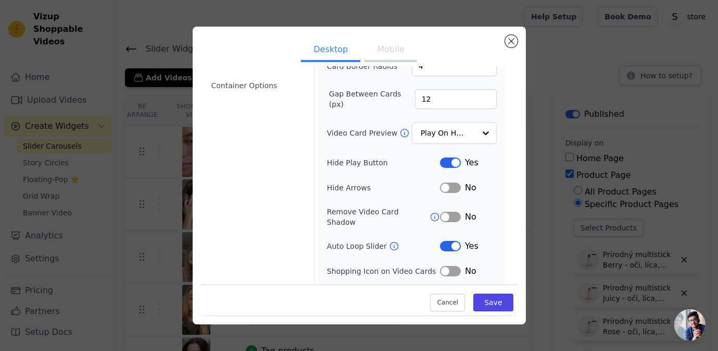
scroll to position [107, 0]
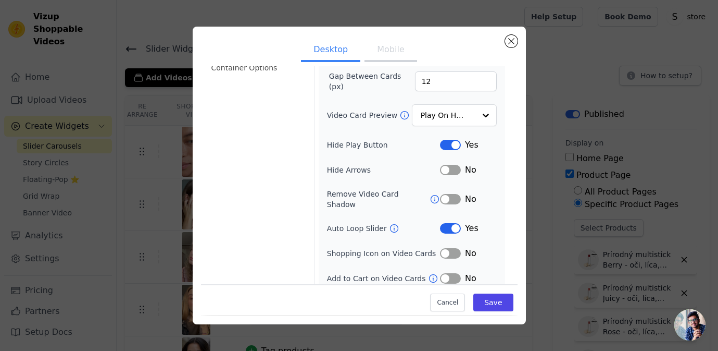
click at [567, 176] on div "Desktop Mobile Video Card Options Tagged Product Options Heading Options Contai…" at bounding box center [359, 175] width 685 height 330
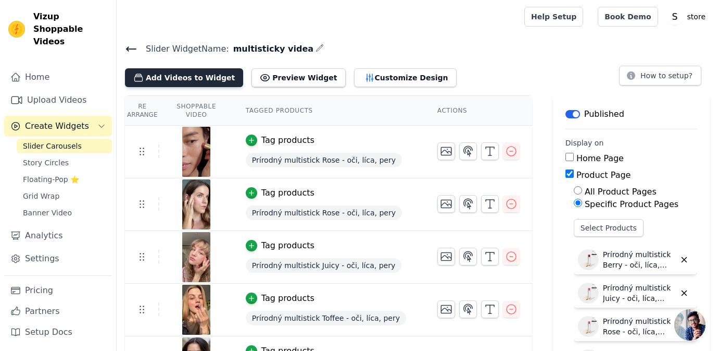
click at [175, 75] on button "Add Videos to Widget" at bounding box center [184, 77] width 118 height 19
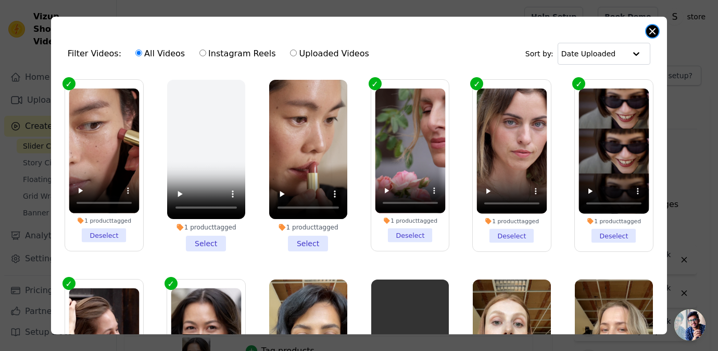
click at [652, 30] on button "Close modal" at bounding box center [652, 31] width 13 height 13
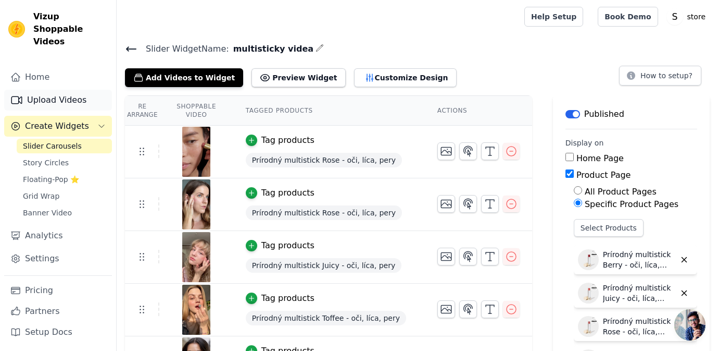
click at [77, 90] on link "Upload Videos" at bounding box center [58, 100] width 108 height 21
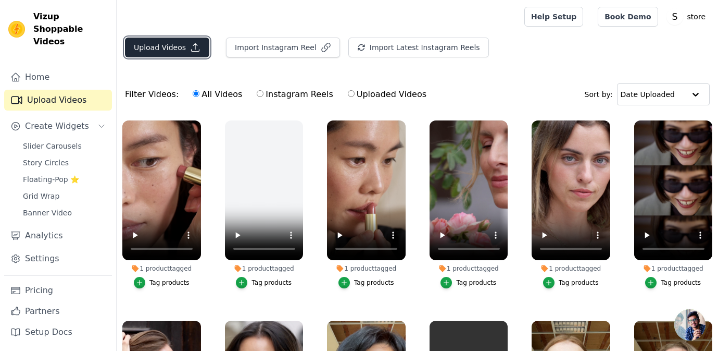
click at [166, 46] on button "Upload Videos" at bounding box center [167, 48] width 84 height 20
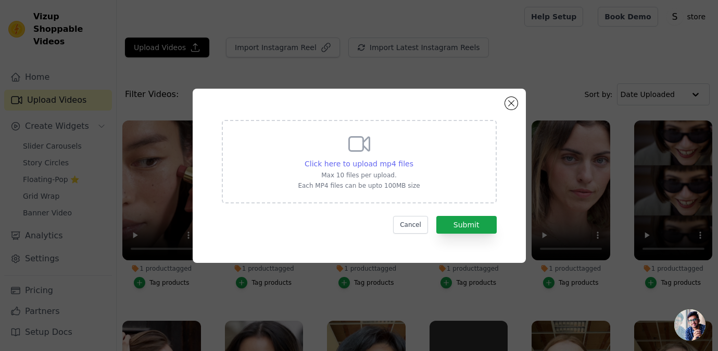
click at [331, 164] on span "Click here to upload mp4 files" at bounding box center [359, 163] width 109 height 8
click at [413, 158] on input "Click here to upload mp4 files Max 10 files per upload. Each MP4 files can be u…" at bounding box center [413, 158] width 1 height 1
type input "C:\fakepath\toffee fraela multistick.mp4"
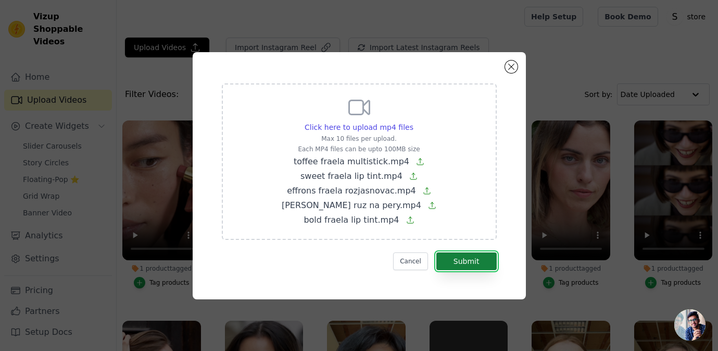
click at [470, 262] on button "Submit" at bounding box center [466, 261] width 60 height 18
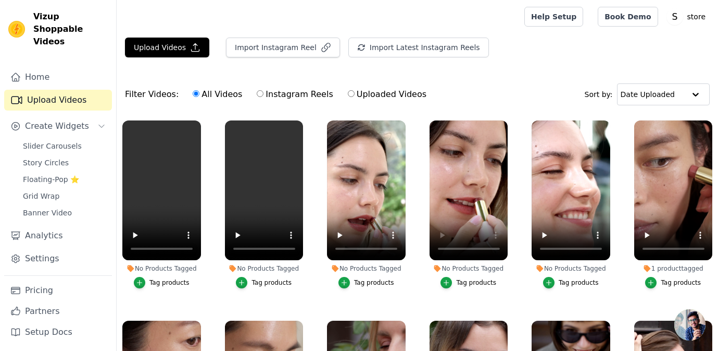
click at [474, 282] on div "Tag products" at bounding box center [476, 282] width 40 height 8
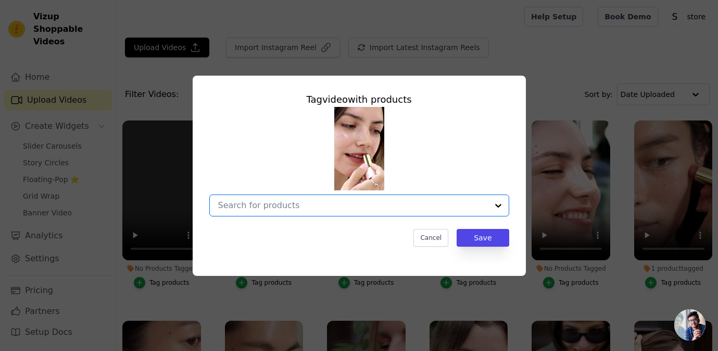
click at [365, 200] on input "No Products Tagged Tag video with products Option undefined, selected. Select i…" at bounding box center [353, 205] width 270 height 10
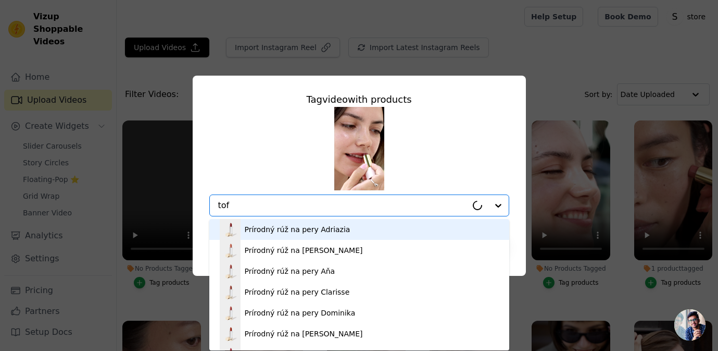
type input "toff"
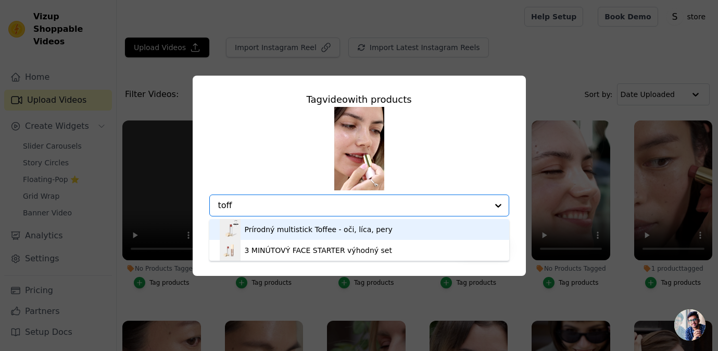
click at [351, 234] on div "Prírodný multistick Toffee - oči, líca, pery" at bounding box center [359, 229] width 279 height 21
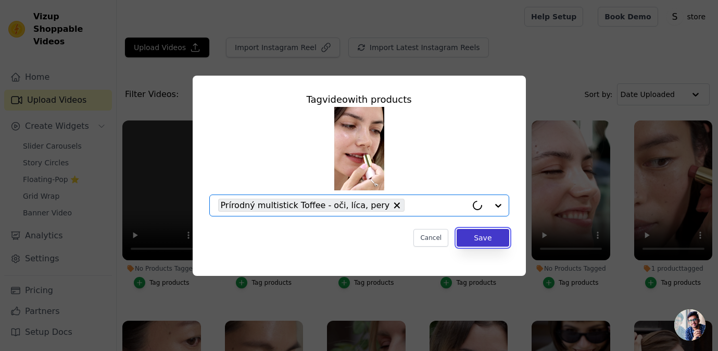
click at [475, 240] on button "Save" at bounding box center [483, 238] width 52 height 18
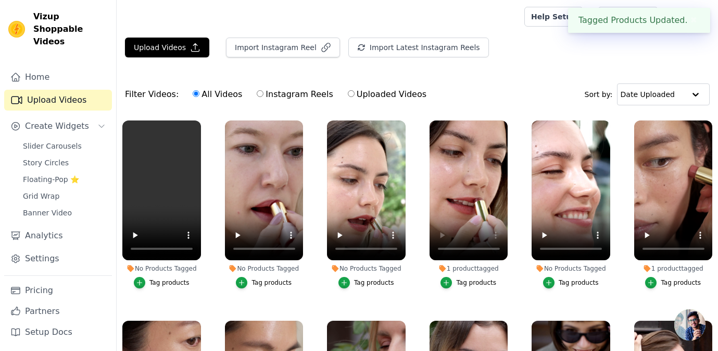
click at [572, 281] on div "Tag products" at bounding box center [579, 282] width 40 height 8
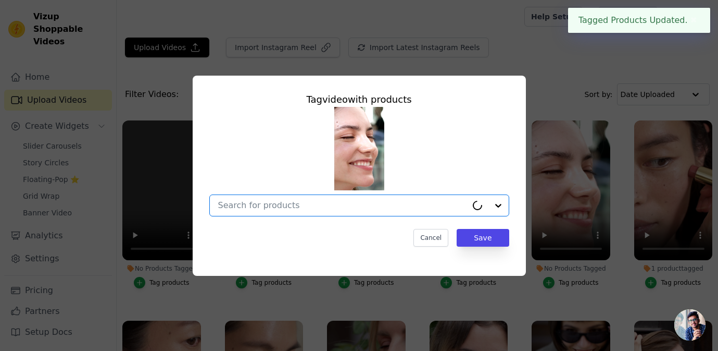
click at [368, 207] on input "No Products Tagged Tag video with products Option undefined, selected. Cancel S…" at bounding box center [342, 205] width 249 height 10
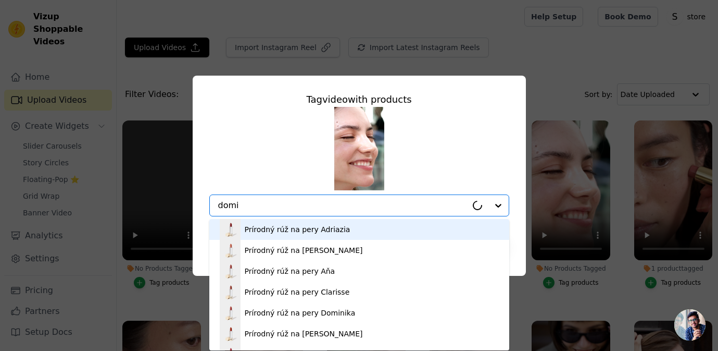
type input "[PERSON_NAME]"
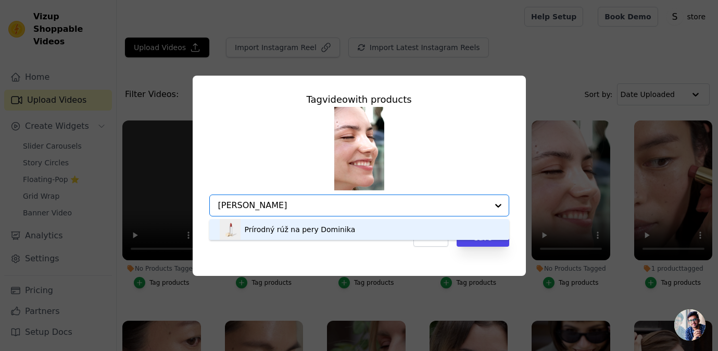
click at [359, 232] on div "Prírodný rúž na pery Dominika" at bounding box center [359, 229] width 279 height 21
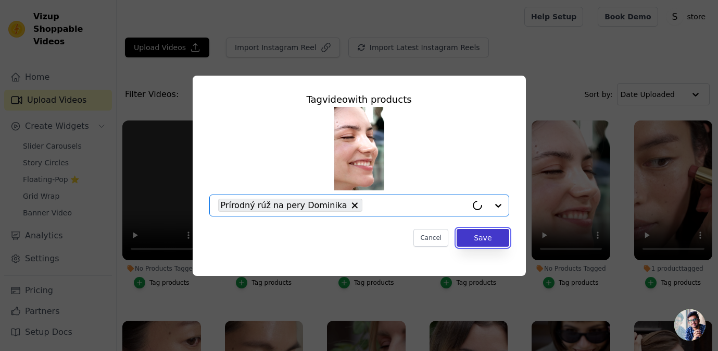
click at [473, 235] on button "Save" at bounding box center [483, 238] width 52 height 18
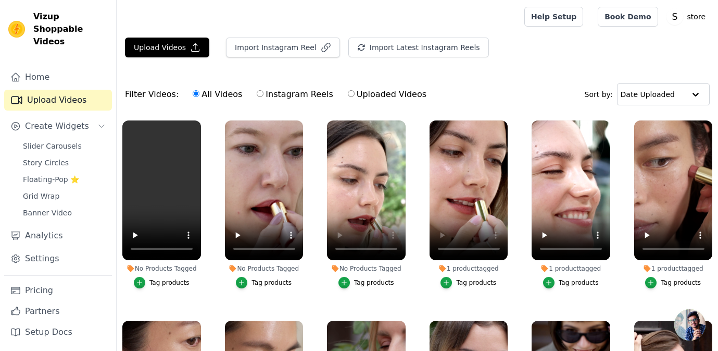
click at [379, 281] on div "Tag products" at bounding box center [374, 282] width 40 height 8
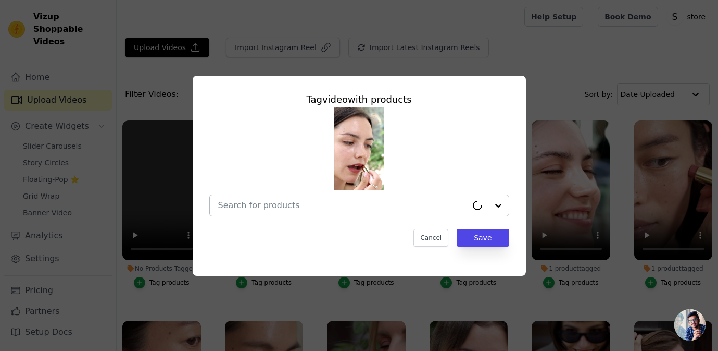
click at [346, 198] on div at bounding box center [342, 205] width 249 height 21
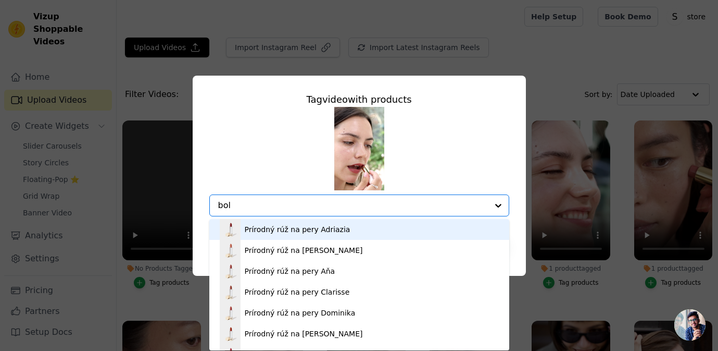
type input "bold"
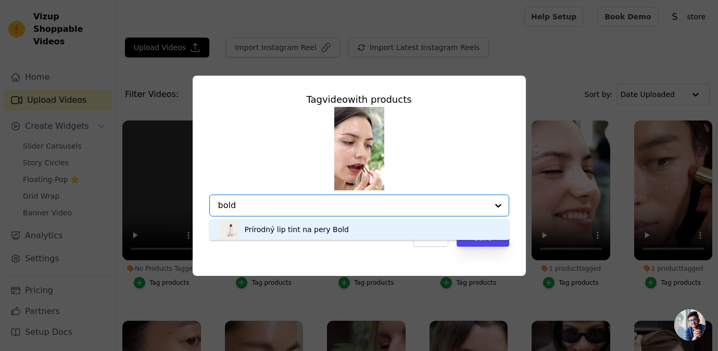
click at [346, 227] on div "Prírodný lip tint na pery Bold" at bounding box center [359, 229] width 279 height 21
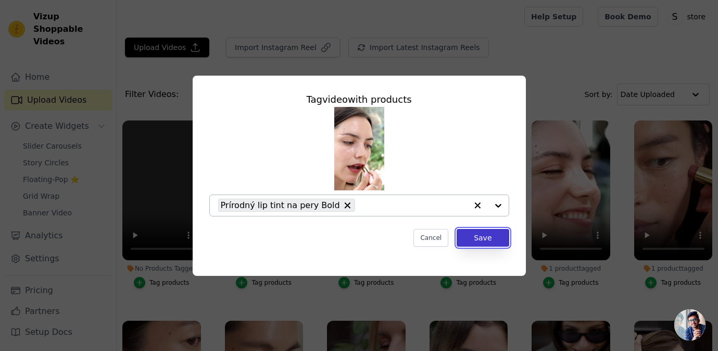
click at [485, 237] on button "Save" at bounding box center [483, 238] width 52 height 18
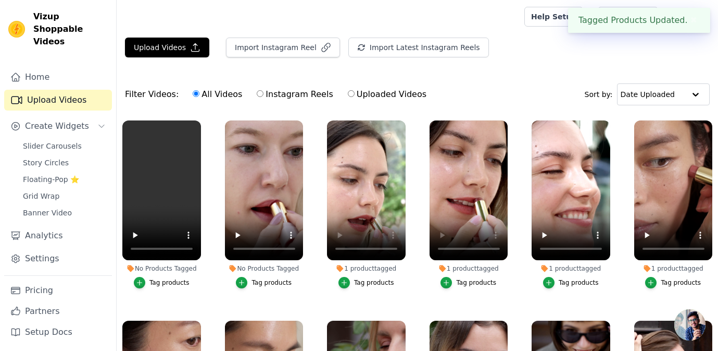
click at [276, 283] on div "Tag products" at bounding box center [272, 282] width 40 height 8
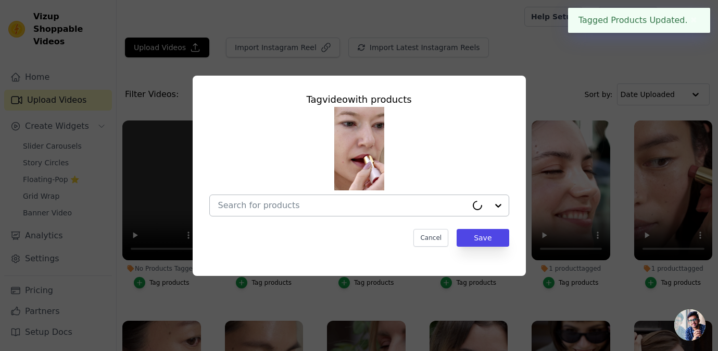
click at [281, 210] on div at bounding box center [342, 205] width 249 height 21
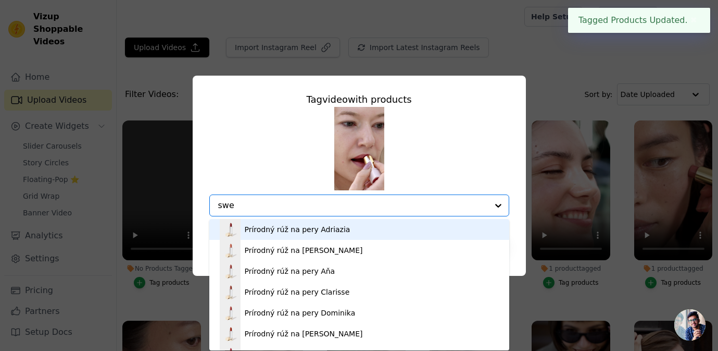
type input "swee"
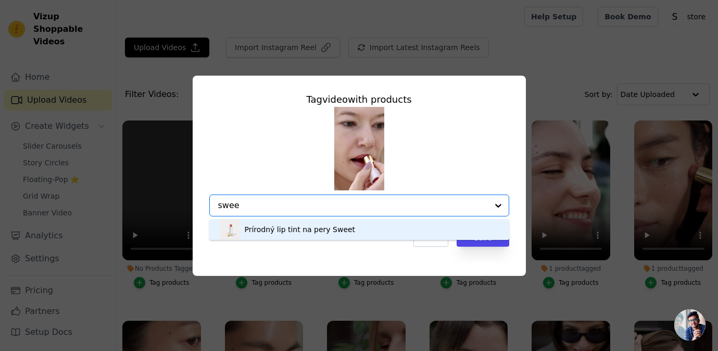
click at [317, 233] on div "Prírodný lip tint na pery Sweet" at bounding box center [300, 229] width 111 height 10
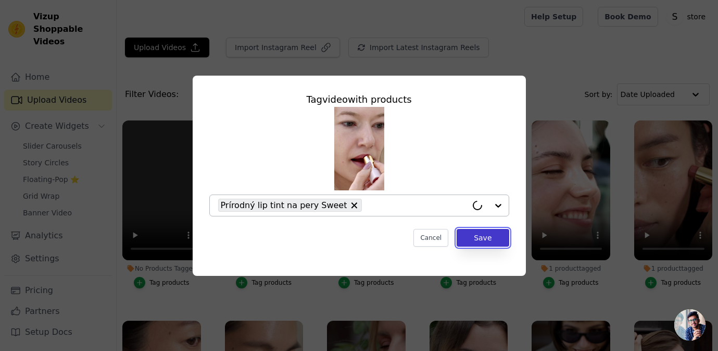
click at [488, 234] on button "Save" at bounding box center [483, 238] width 52 height 18
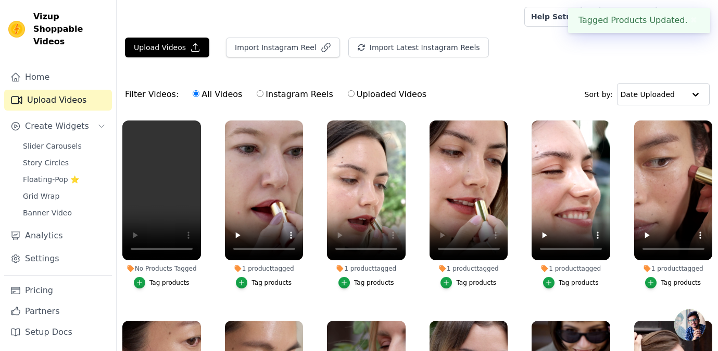
click at [159, 280] on div "Tag products" at bounding box center [169, 282] width 40 height 8
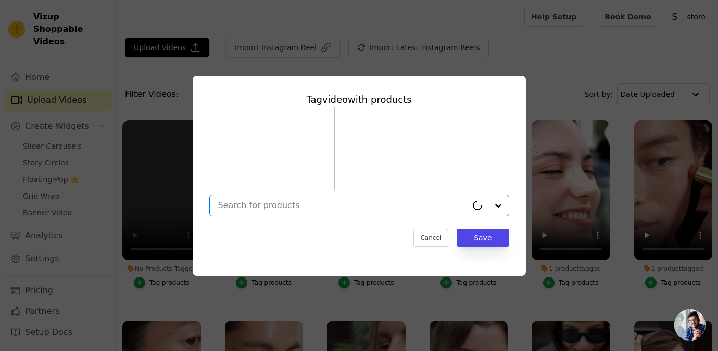
click at [294, 206] on input "No Products Tagged Tag video with products Option undefined, selected. Cancel S…" at bounding box center [342, 205] width 249 height 10
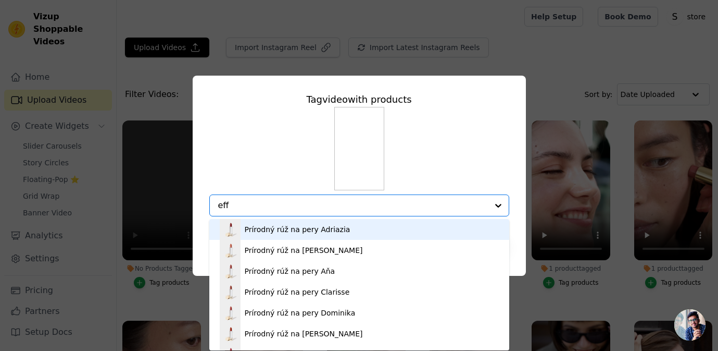
type input "effr"
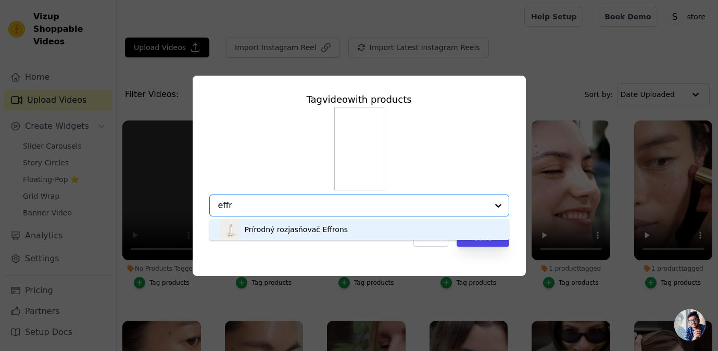
click at [327, 228] on div "Prírodný rozjasňovač Effrons" at bounding box center [297, 229] width 104 height 10
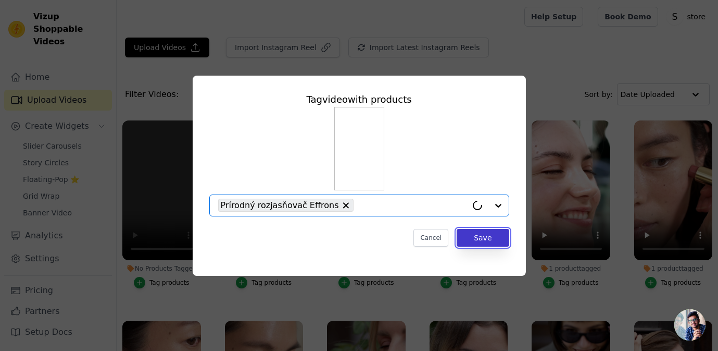
click at [492, 235] on button "Save" at bounding box center [483, 238] width 52 height 18
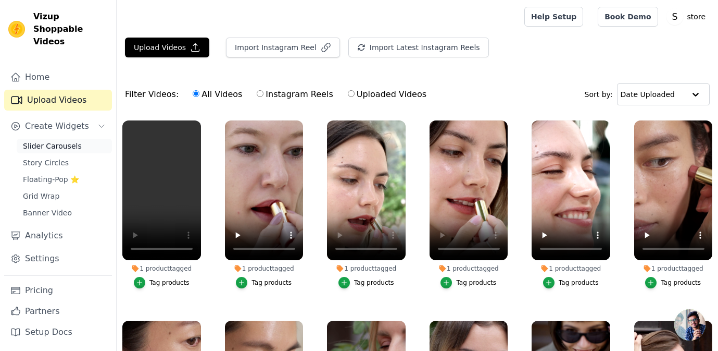
click at [70, 141] on span "Slider Carousels" at bounding box center [52, 146] width 59 height 10
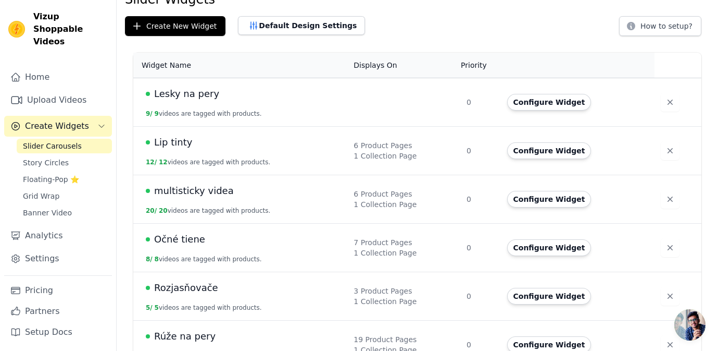
scroll to position [59, 0]
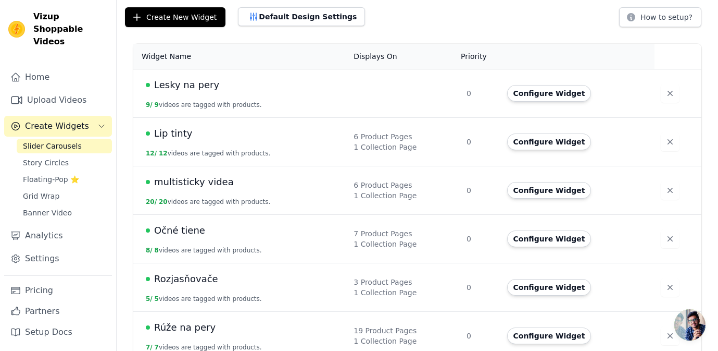
click at [209, 178] on span "multisticky videa" at bounding box center [194, 181] width 80 height 15
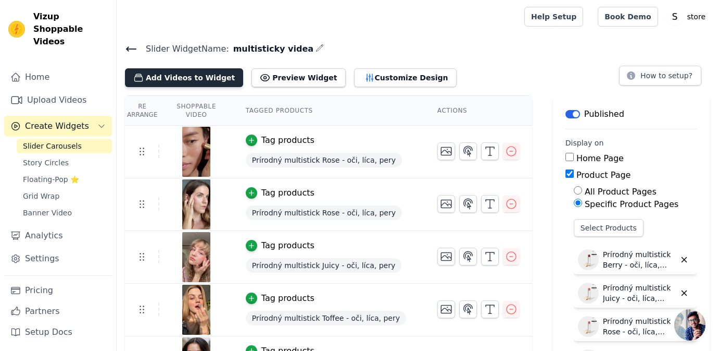
click at [193, 85] on button "Add Videos to Widget" at bounding box center [184, 77] width 118 height 19
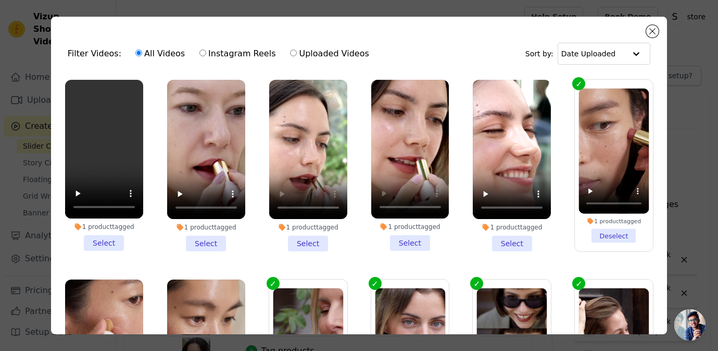
click at [417, 245] on li "1 product tagged Select" at bounding box center [410, 165] width 78 height 171
click at [0, 0] on input "1 product tagged Select" at bounding box center [0, 0] width 0 height 0
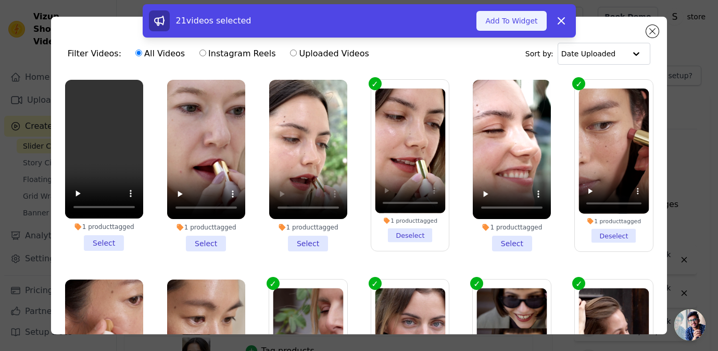
click at [522, 18] on button "Add To Widget" at bounding box center [512, 21] width 70 height 20
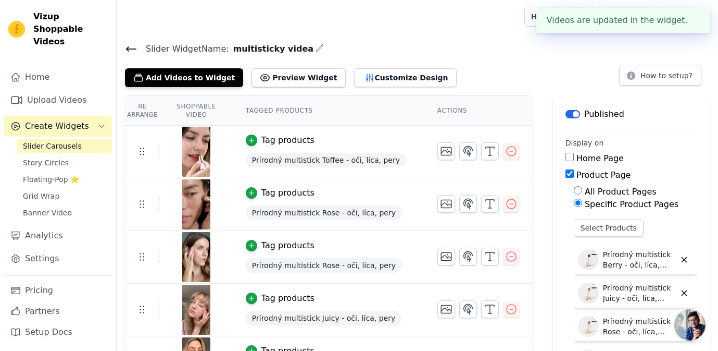
click at [55, 141] on span "Slider Carousels" at bounding box center [52, 146] width 59 height 10
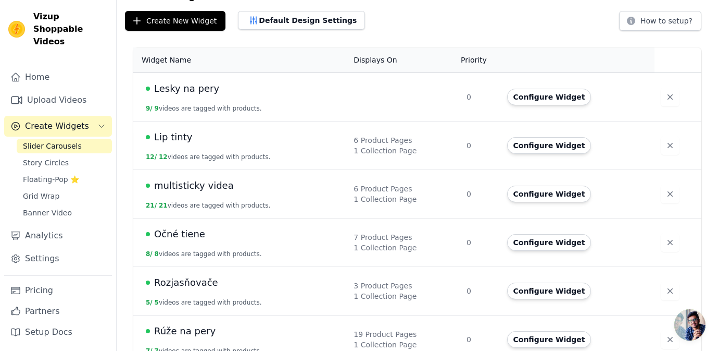
scroll to position [121, 0]
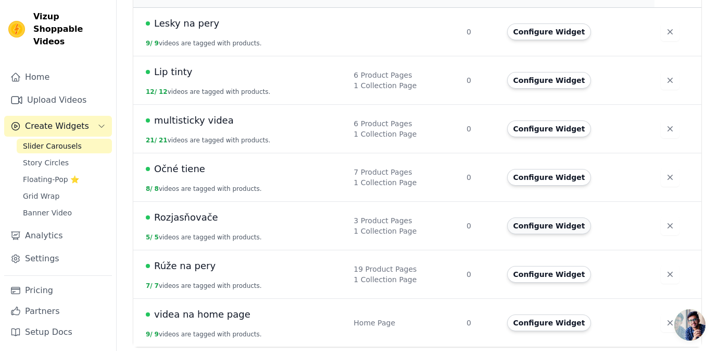
click at [537, 222] on button "Configure Widget" at bounding box center [549, 225] width 84 height 17
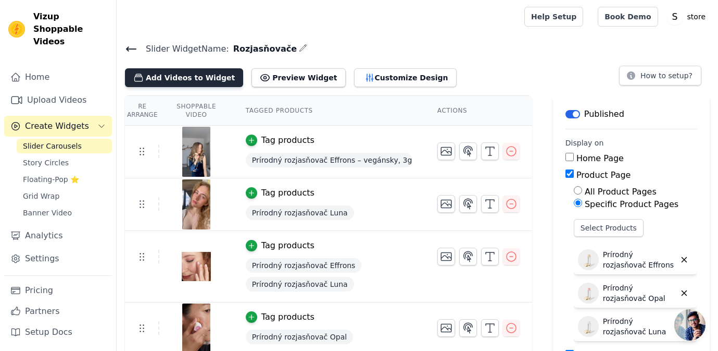
click at [176, 72] on button "Add Videos to Widget" at bounding box center [184, 77] width 118 height 19
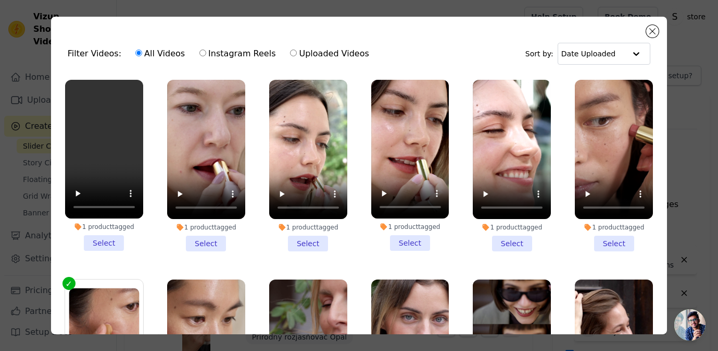
click at [102, 246] on li "1 product tagged Select" at bounding box center [104, 165] width 78 height 171
click at [0, 0] on input "1 product tagged Select" at bounding box center [0, 0] width 0 height 0
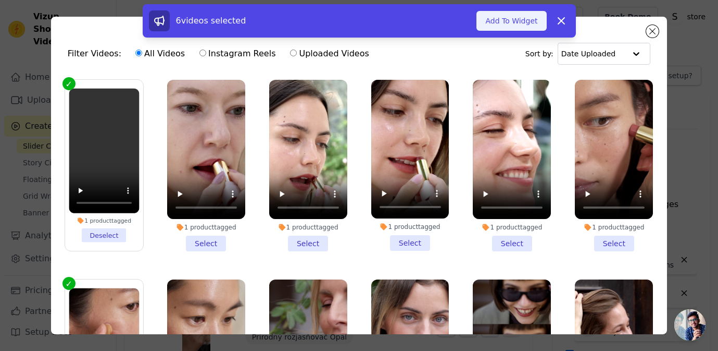
click at [518, 27] on button "Add To Widget" at bounding box center [512, 21] width 70 height 20
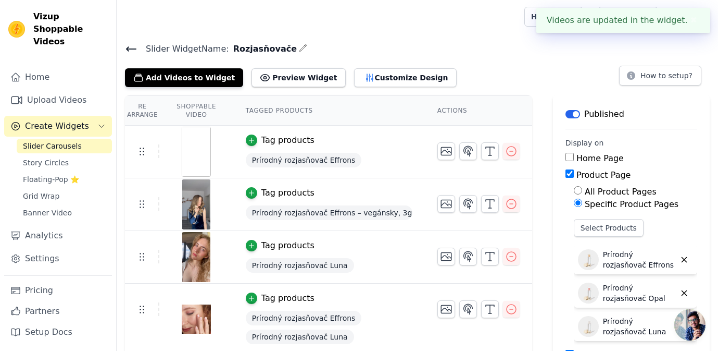
click at [60, 141] on span "Slider Carousels" at bounding box center [52, 146] width 59 height 10
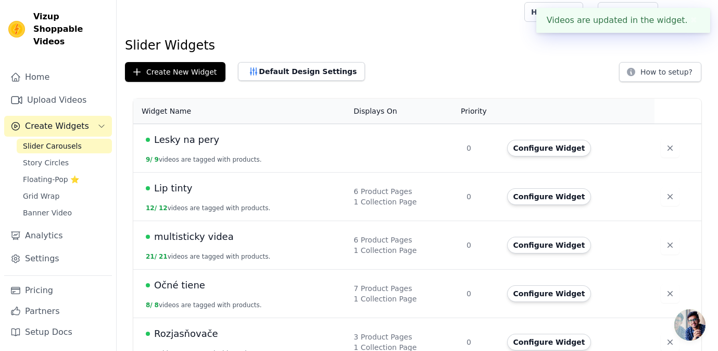
scroll to position [5, 0]
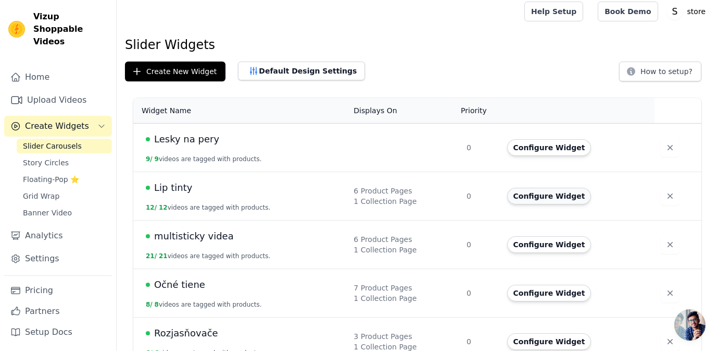
click at [525, 193] on button "Configure Widget" at bounding box center [549, 196] width 84 height 17
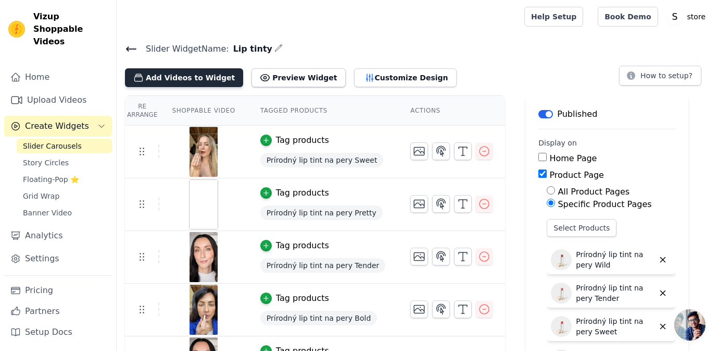
click at [208, 79] on button "Add Videos to Widget" at bounding box center [184, 77] width 118 height 19
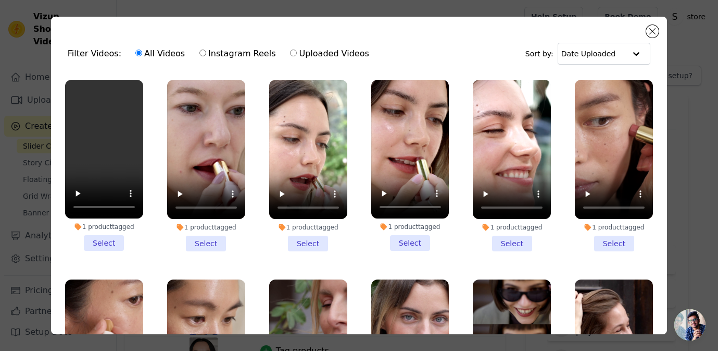
click at [211, 240] on li "1 product tagged Select" at bounding box center [206, 165] width 78 height 171
click at [0, 0] on input "1 product tagged Select" at bounding box center [0, 0] width 0 height 0
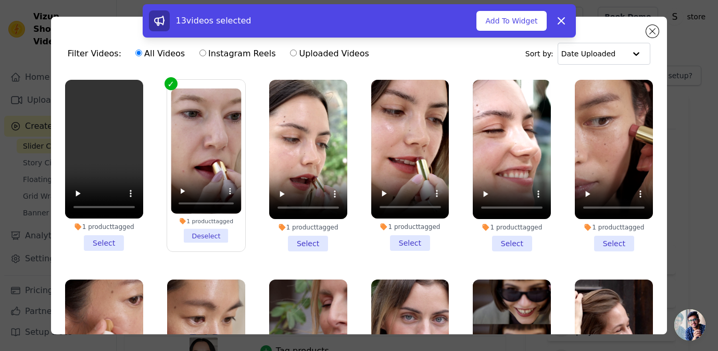
click at [317, 239] on li "1 product tagged Select" at bounding box center [308, 165] width 78 height 171
click at [0, 0] on input "1 product tagged Select" at bounding box center [0, 0] width 0 height 0
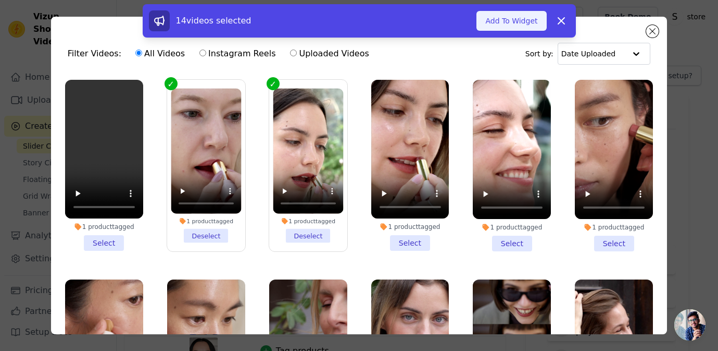
click at [515, 24] on button "Add To Widget" at bounding box center [512, 21] width 70 height 20
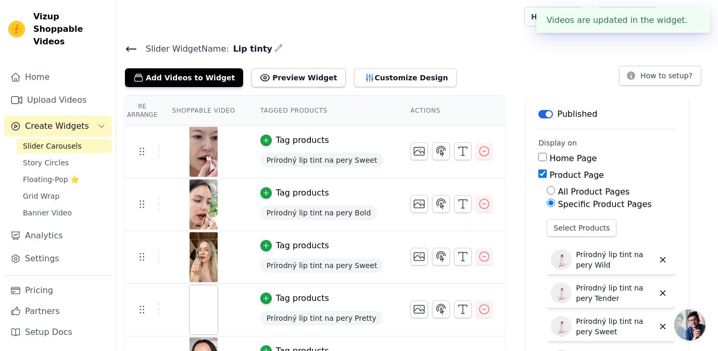
click at [68, 141] on span "Slider Carousels" at bounding box center [52, 146] width 59 height 10
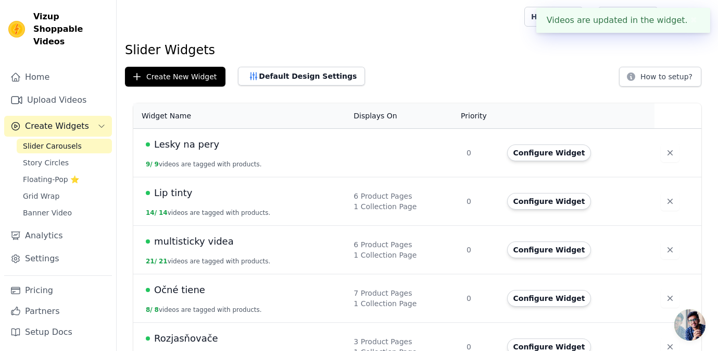
scroll to position [121, 0]
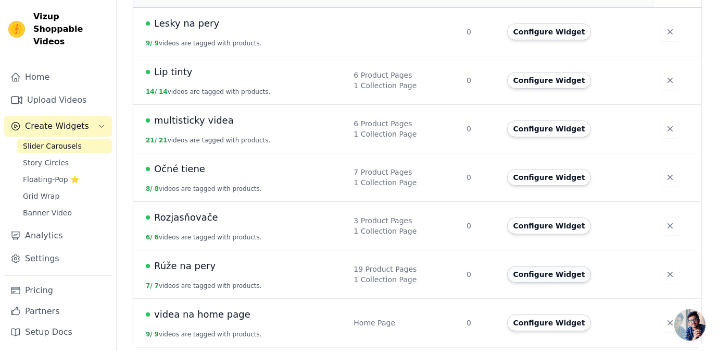
click at [538, 273] on button "Configure Widget" at bounding box center [549, 274] width 84 height 17
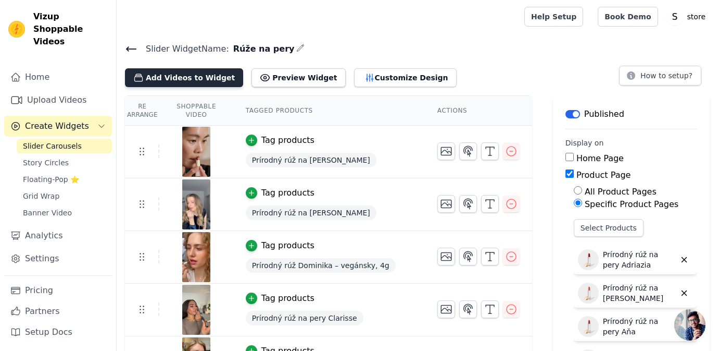
click at [215, 69] on button "Add Videos to Widget" at bounding box center [184, 77] width 118 height 19
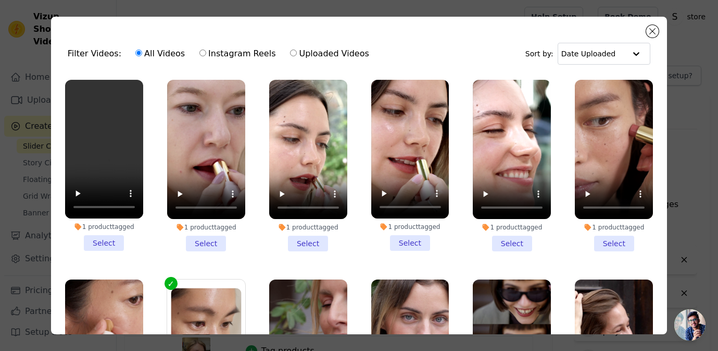
click at [522, 246] on li "1 product tagged Select" at bounding box center [512, 165] width 78 height 171
click at [0, 0] on input "1 product tagged Select" at bounding box center [0, 0] width 0 height 0
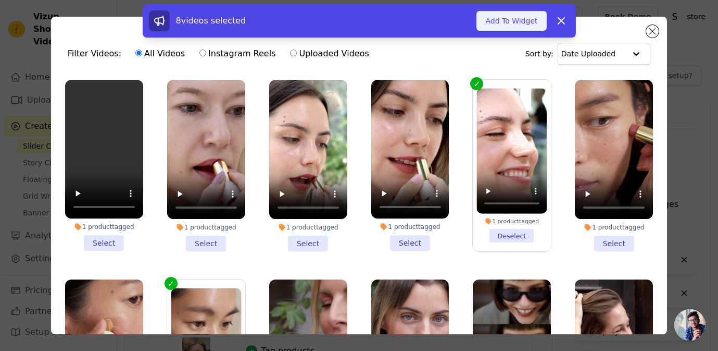
click at [515, 19] on button "Add To Widget" at bounding box center [512, 21] width 70 height 20
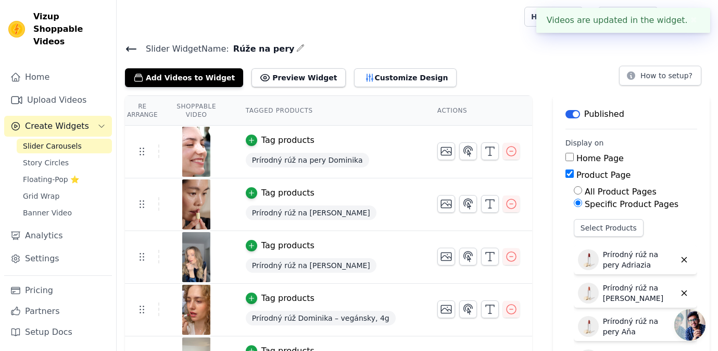
click at [70, 141] on span "Slider Carousels" at bounding box center [52, 146] width 59 height 10
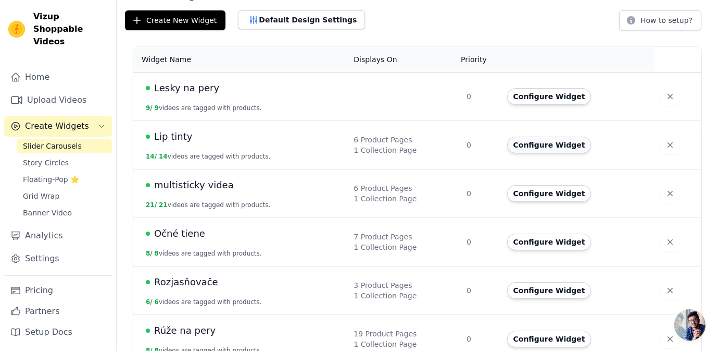
scroll to position [61, 0]
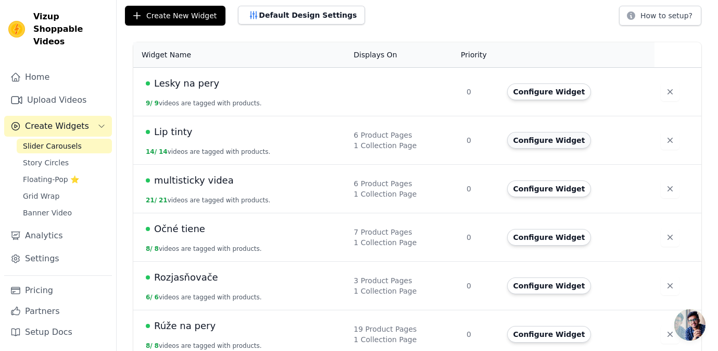
click at [538, 143] on button "Configure Widget" at bounding box center [549, 140] width 84 height 17
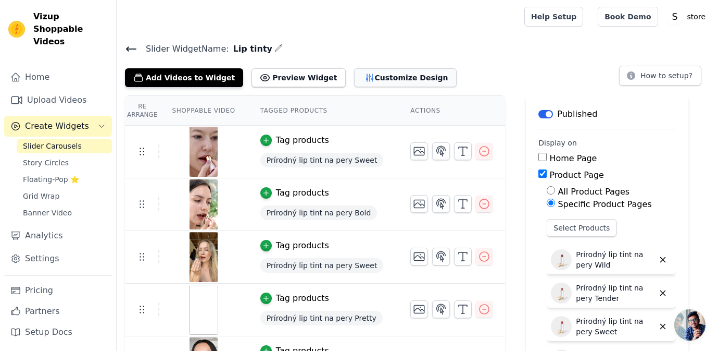
click at [357, 82] on button "Customize Design" at bounding box center [405, 77] width 103 height 19
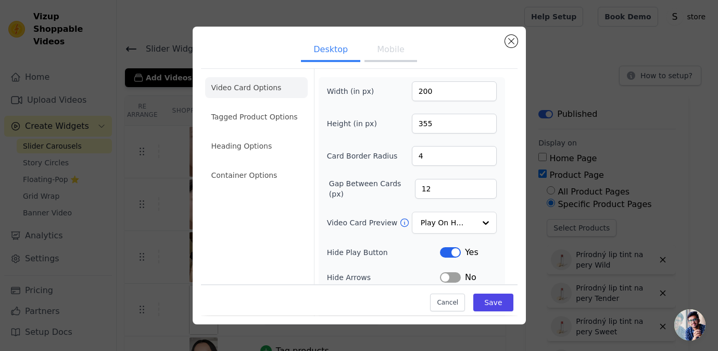
click at [386, 54] on button "Mobile" at bounding box center [391, 50] width 52 height 23
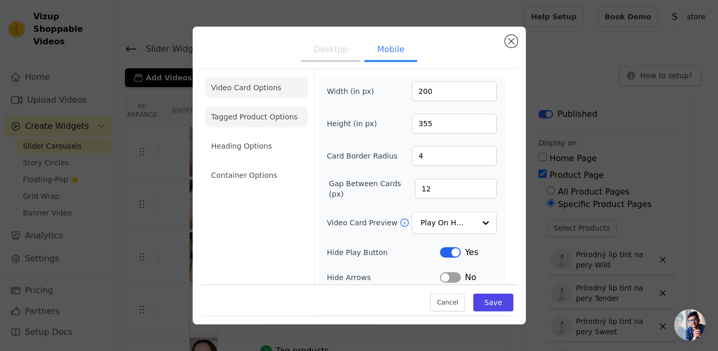
click at [282, 165] on li "Tagged Product Options" at bounding box center [256, 175] width 103 height 21
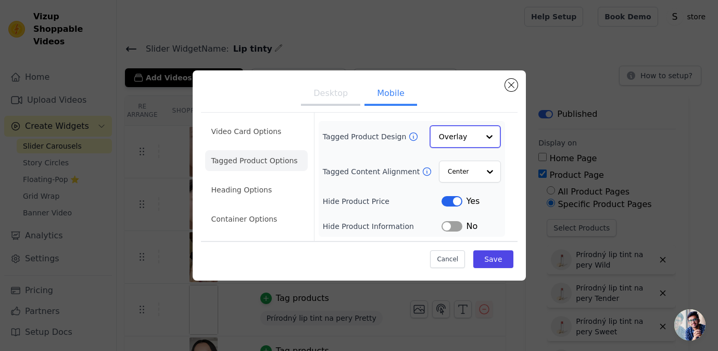
click at [467, 139] on input "Tagged Product Design" at bounding box center [459, 136] width 40 height 21
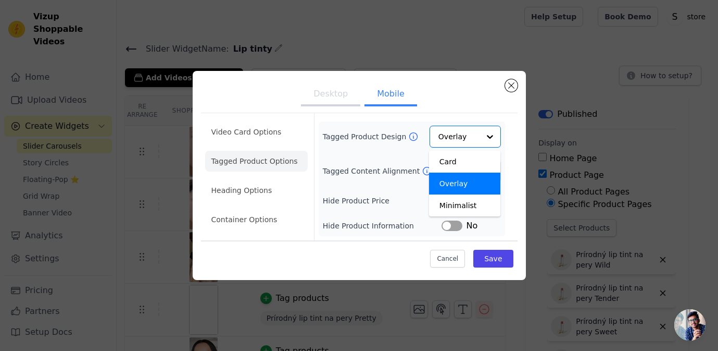
click at [469, 103] on ul "Desktop Mobile" at bounding box center [359, 94] width 317 height 31
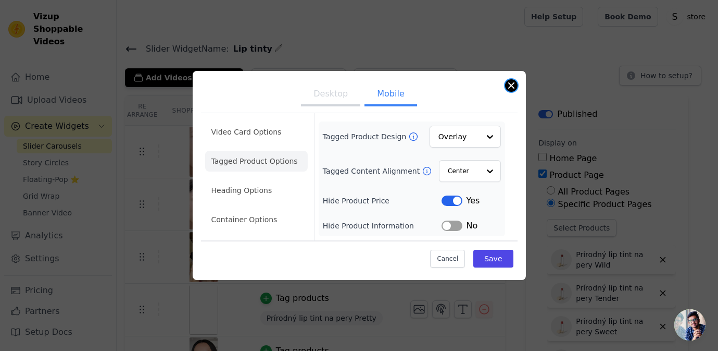
click at [506, 86] on button "Close modal" at bounding box center [511, 85] width 13 height 13
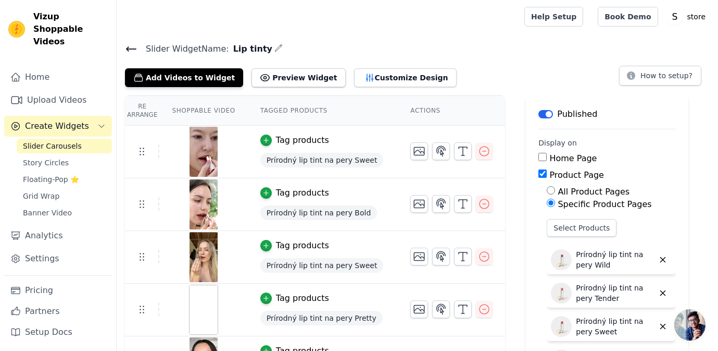
click at [74, 141] on span "Slider Carousels" at bounding box center [52, 146] width 59 height 10
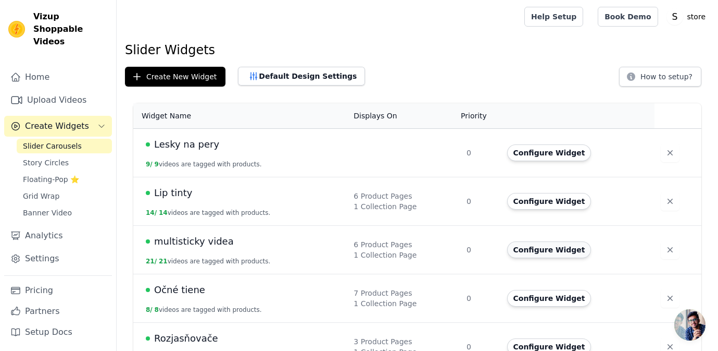
click at [553, 249] on button "Configure Widget" at bounding box center [549, 249] width 84 height 17
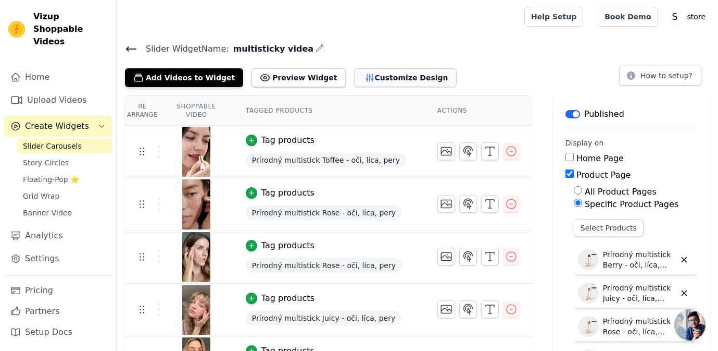
click at [371, 75] on button "Customize Design" at bounding box center [405, 77] width 103 height 19
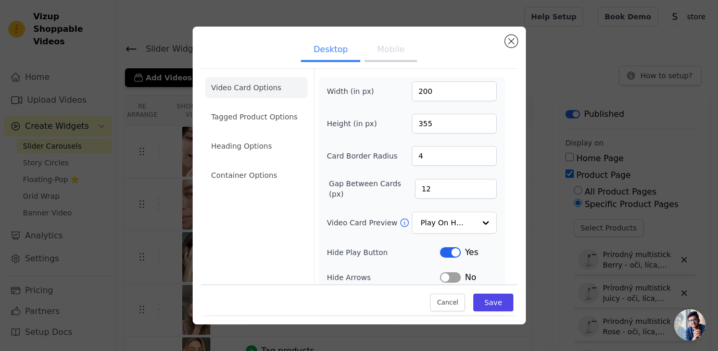
click at [387, 51] on button "Mobile" at bounding box center [391, 50] width 52 height 23
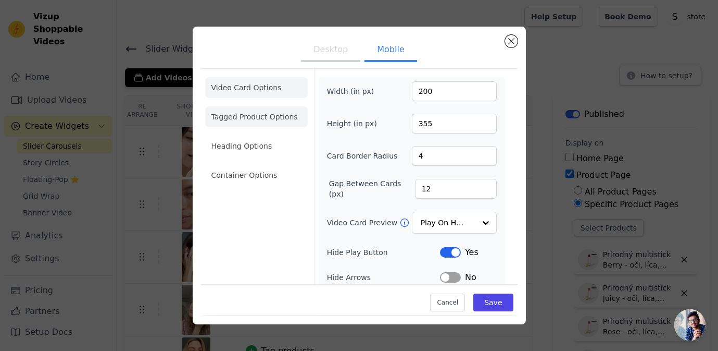
click at [256, 165] on li "Tagged Product Options" at bounding box center [256, 175] width 103 height 21
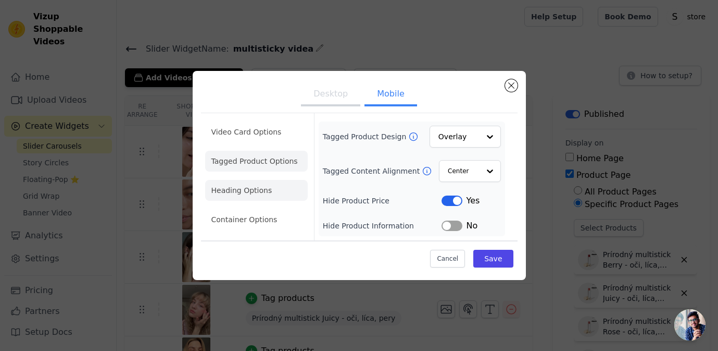
click at [256, 188] on li "Heading Options" at bounding box center [256, 190] width 103 height 21
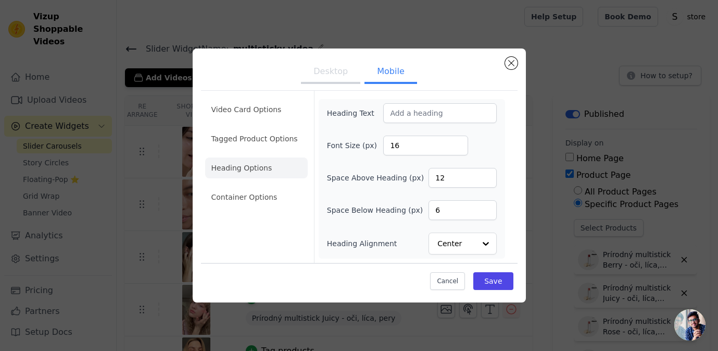
click at [258, 208] on ul "Video Card Options Tagged Product Options Heading Options Container Options" at bounding box center [256, 153] width 103 height 117
click at [256, 196] on li "Container Options" at bounding box center [256, 196] width 103 height 21
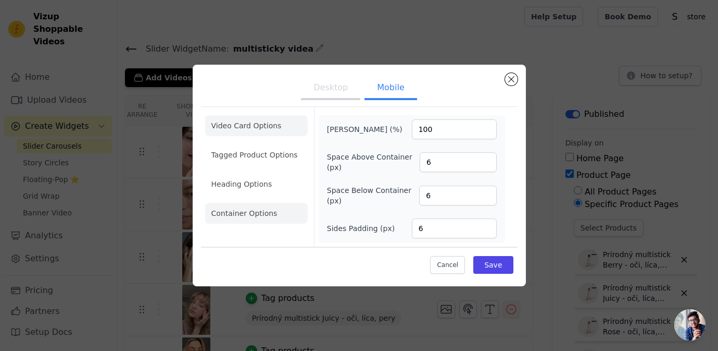
click at [260, 144] on li "Video Card Options" at bounding box center [256, 154] width 103 height 21
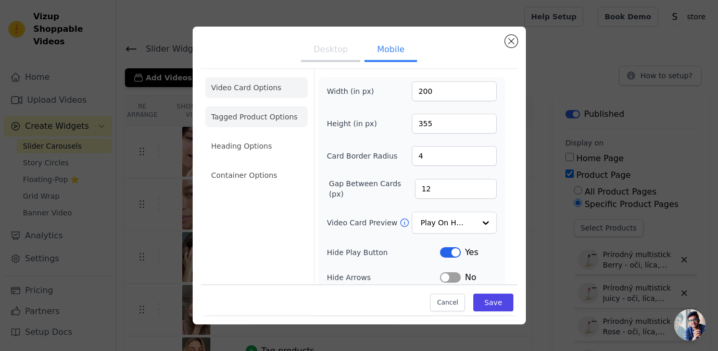
click at [266, 165] on li "Tagged Product Options" at bounding box center [256, 175] width 103 height 21
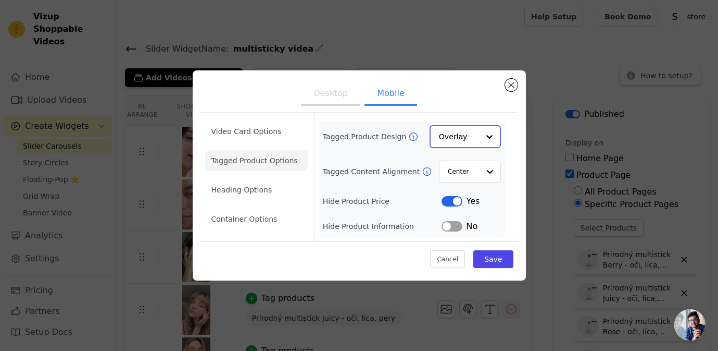
click at [472, 136] on input "Tagged Product Design" at bounding box center [459, 136] width 40 height 21
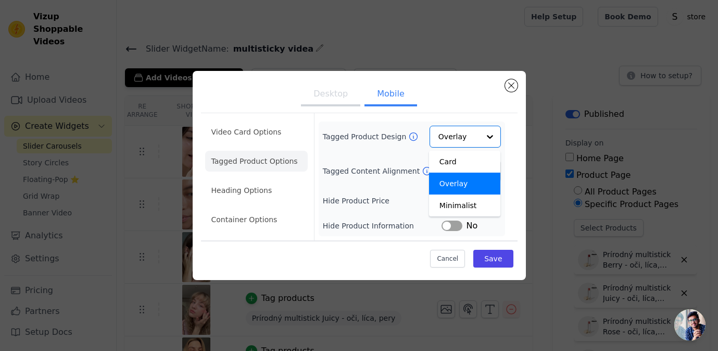
click at [480, 106] on ul "Desktop Mobile" at bounding box center [359, 94] width 317 height 31
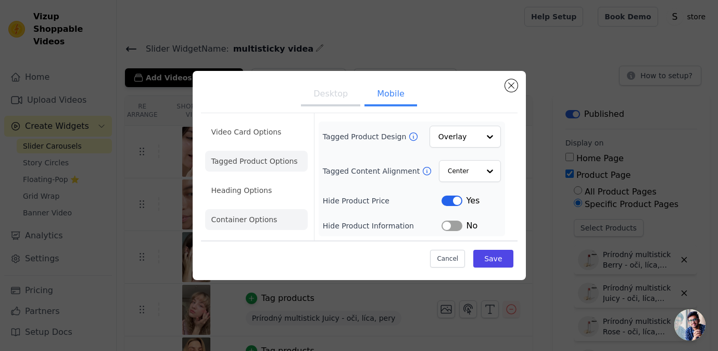
click at [270, 214] on li "Container Options" at bounding box center [256, 219] width 103 height 21
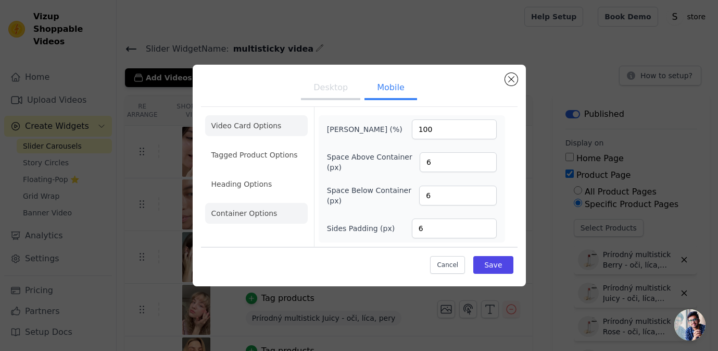
click at [273, 144] on li "Video Card Options" at bounding box center [256, 154] width 103 height 21
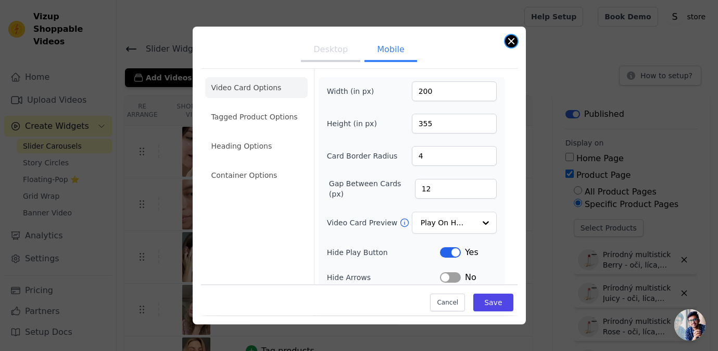
click at [513, 42] on button "Close modal" at bounding box center [511, 41] width 13 height 13
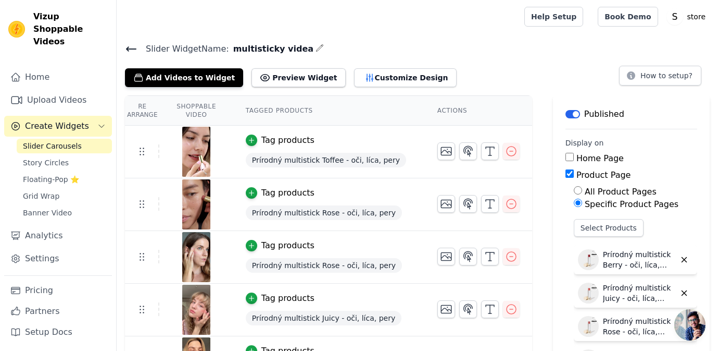
click at [67, 141] on span "Slider Carousels" at bounding box center [52, 146] width 59 height 10
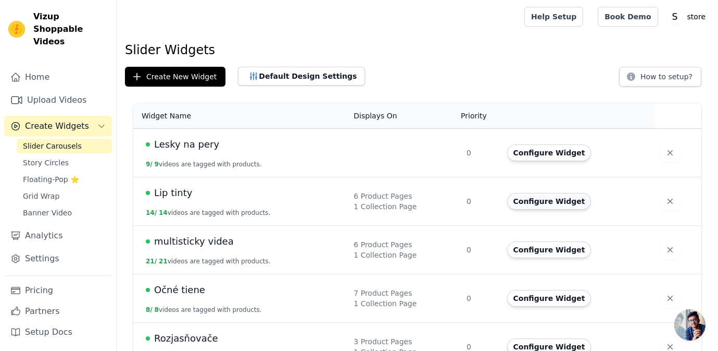
click at [567, 202] on button "Configure Widget" at bounding box center [549, 201] width 84 height 17
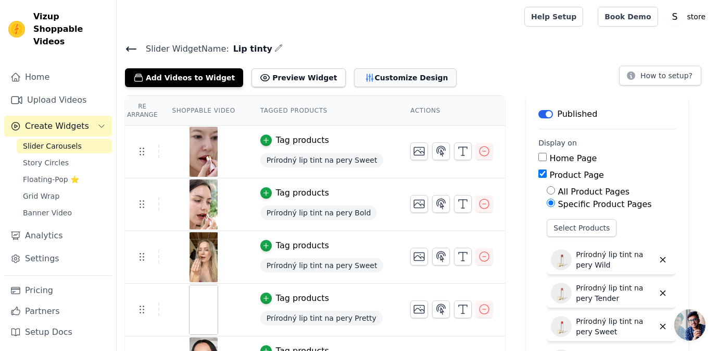
click at [399, 74] on button "Customize Design" at bounding box center [405, 77] width 103 height 19
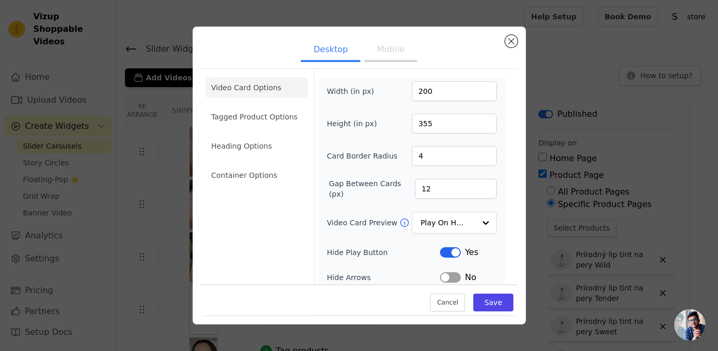
click at [395, 52] on button "Mobile" at bounding box center [391, 50] width 52 height 23
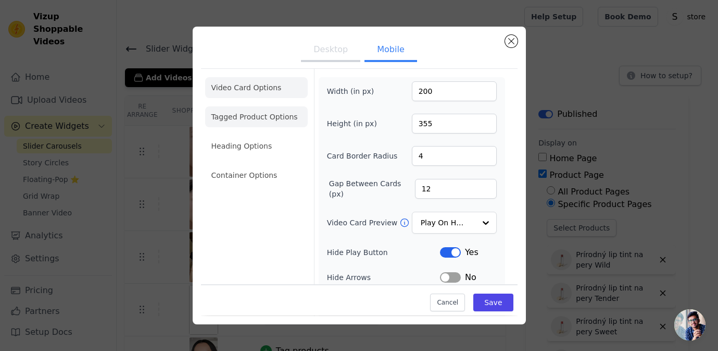
click at [254, 165] on li "Tagged Product Options" at bounding box center [256, 175] width 103 height 21
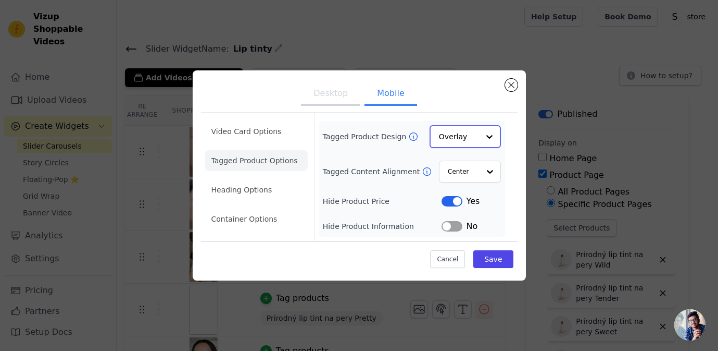
click at [461, 135] on input "Tagged Product Design" at bounding box center [459, 136] width 40 height 21
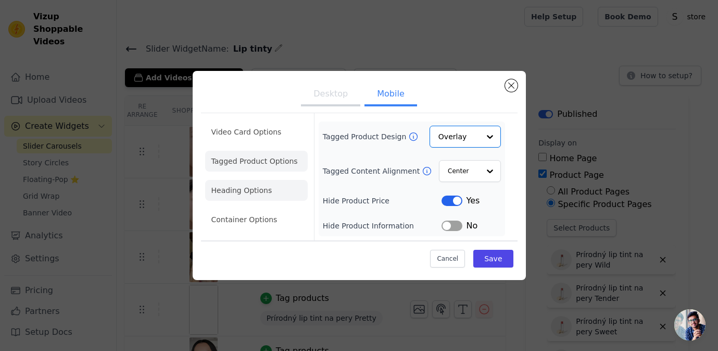
click at [268, 191] on li "Heading Options" at bounding box center [256, 190] width 103 height 21
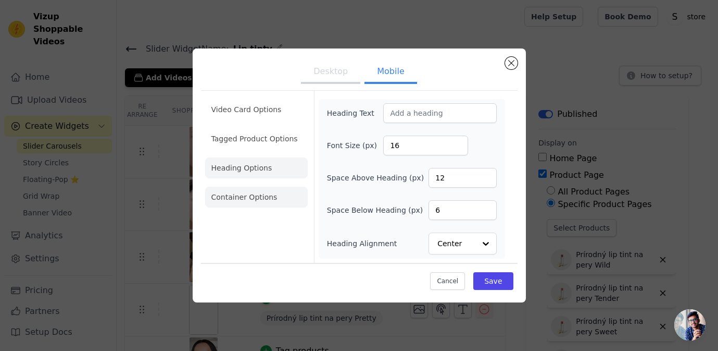
click at [265, 195] on li "Container Options" at bounding box center [256, 196] width 103 height 21
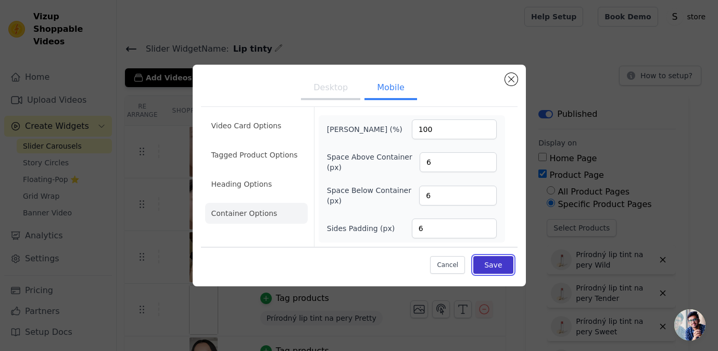
click at [494, 264] on button "Save" at bounding box center [493, 265] width 40 height 18
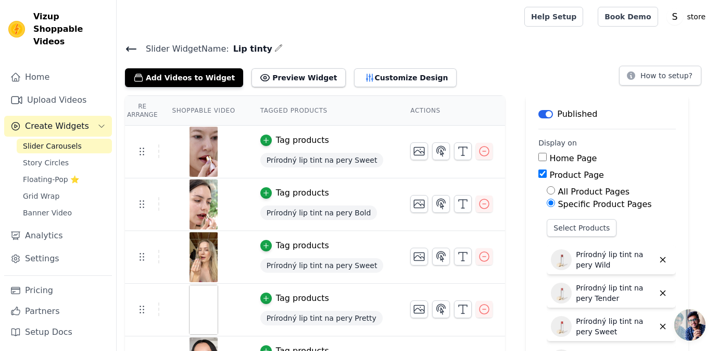
click at [50, 120] on span "Create Widgets" at bounding box center [57, 126] width 64 height 13
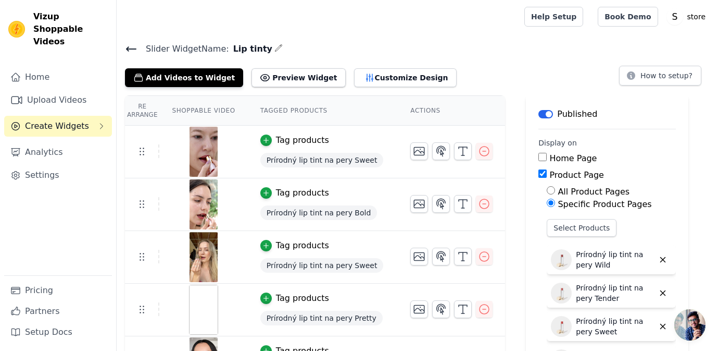
click at [50, 120] on span "Create Widgets" at bounding box center [57, 126] width 64 height 13
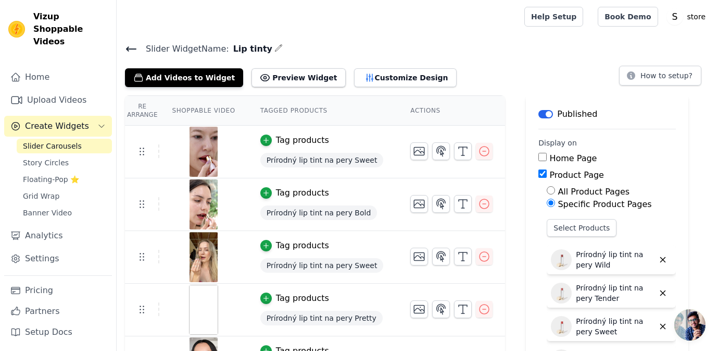
click at [50, 120] on span "Create Widgets" at bounding box center [57, 126] width 64 height 13
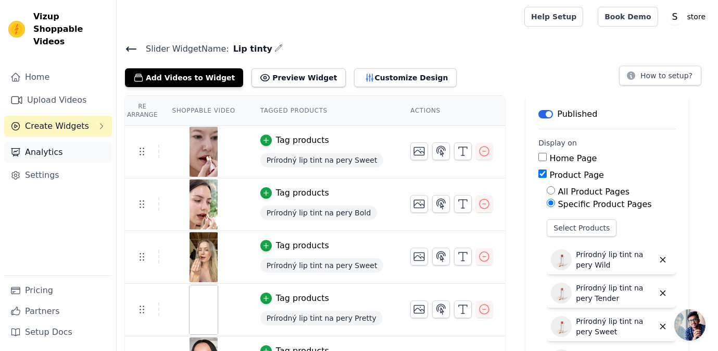
click at [47, 142] on link "Analytics" at bounding box center [58, 152] width 108 height 21
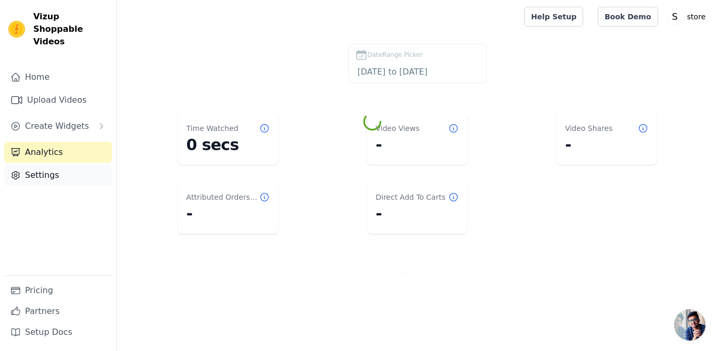
click at [47, 165] on link "Settings" at bounding box center [58, 175] width 108 height 21
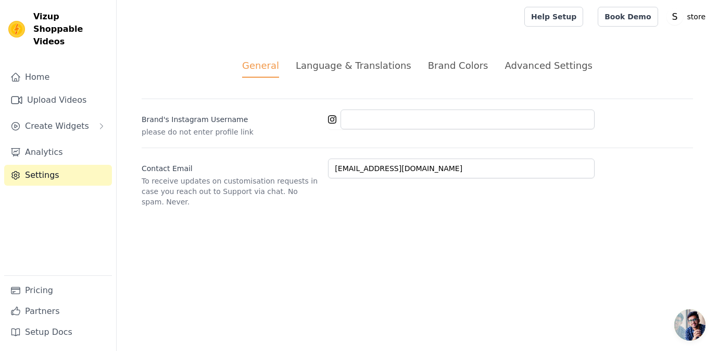
click at [442, 66] on div "Brand Colors" at bounding box center [458, 65] width 60 height 14
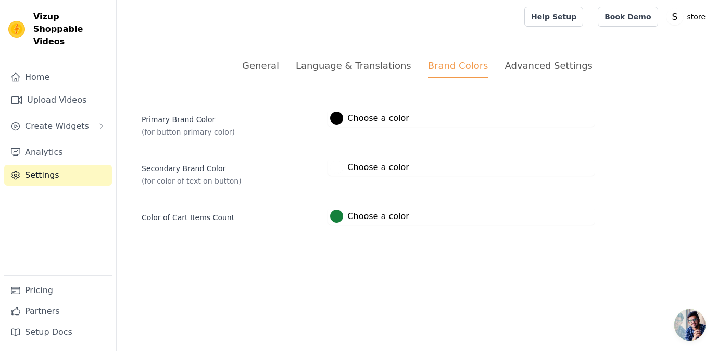
click at [379, 118] on label "#000000 Choose a color" at bounding box center [369, 117] width 79 height 13
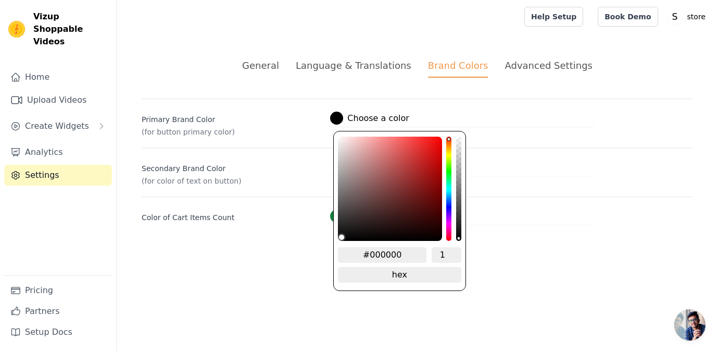
click at [390, 255] on input "#000000" at bounding box center [382, 255] width 89 height 16
drag, startPoint x: 370, startPoint y: 253, endPoint x: 430, endPoint y: 251, distance: 59.9
click at [430, 251] on div "#000000 1" at bounding box center [399, 255] width 123 height 16
type input "#D8C6B"
type input "#d8c6b7"
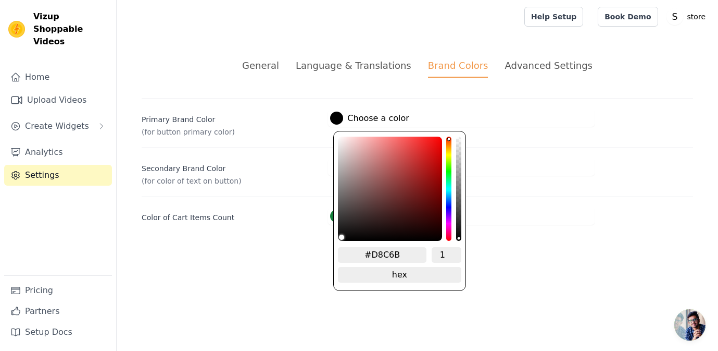
type input "#D8C6B7"
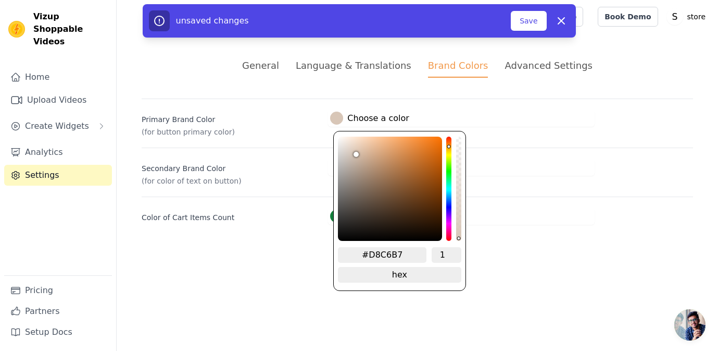
click at [522, 204] on div "Color of Cart Items Count #15803c Choose a color #15803c 1 hex change to rgb" at bounding box center [418, 210] width 552 height 28
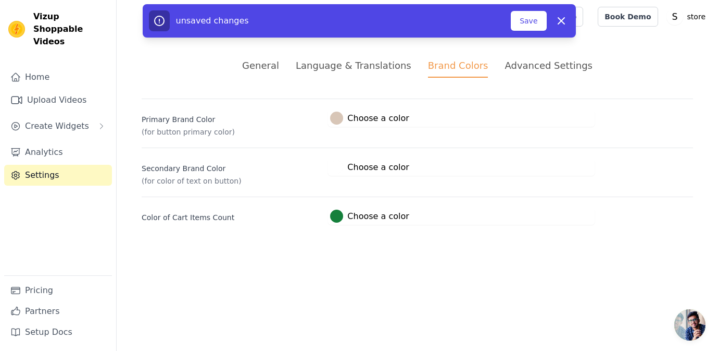
click at [381, 216] on label "#15803c Choose a color" at bounding box center [369, 215] width 79 height 13
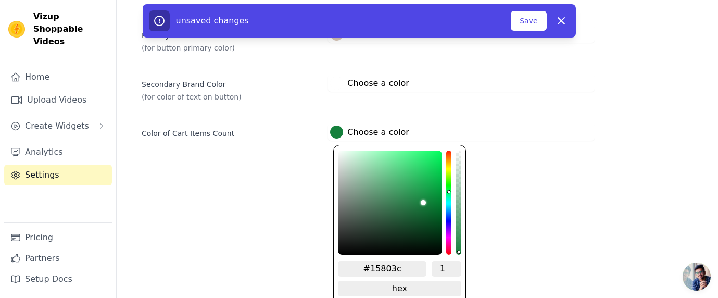
scroll to position [89, 0]
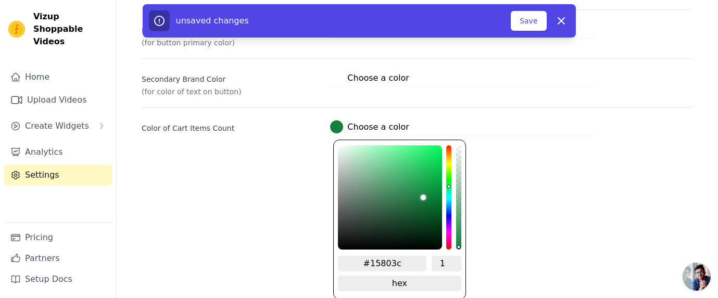
drag, startPoint x: 371, startPoint y: 263, endPoint x: 410, endPoint y: 260, distance: 39.1
click at [410, 262] on input "#15803c" at bounding box center [382, 264] width 89 height 16
type input "#f9290"
type input "#f92900"
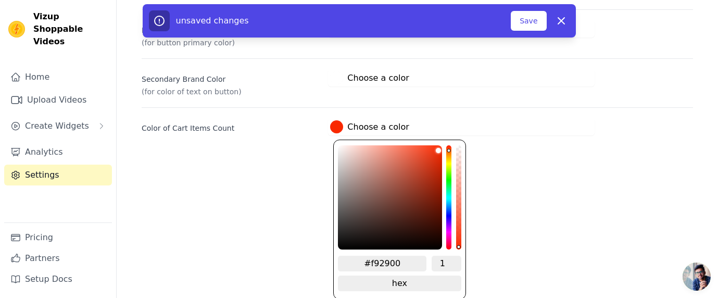
click at [527, 160] on html "Vizup Shoppable Videos Home Upload Videos Create Widgets Analytics Settings Pri…" at bounding box center [359, 35] width 718 height 249
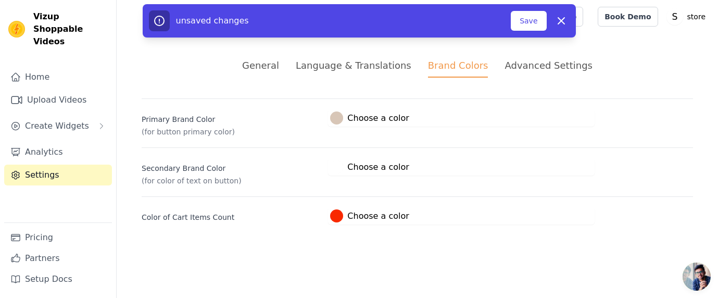
scroll to position [0, 0]
click at [342, 169] on div at bounding box center [336, 166] width 13 height 13
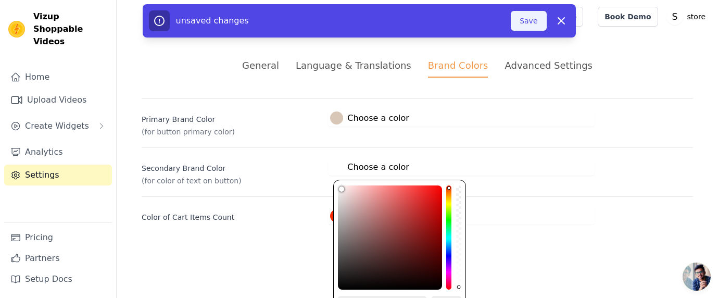
click at [528, 26] on button "Save" at bounding box center [528, 21] width 35 height 20
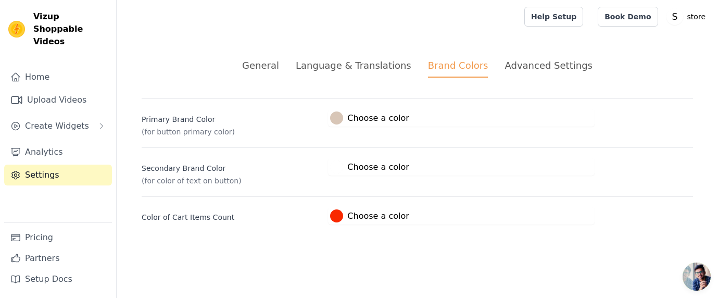
click at [378, 163] on label "#ffffff Choose a color" at bounding box center [369, 166] width 79 height 13
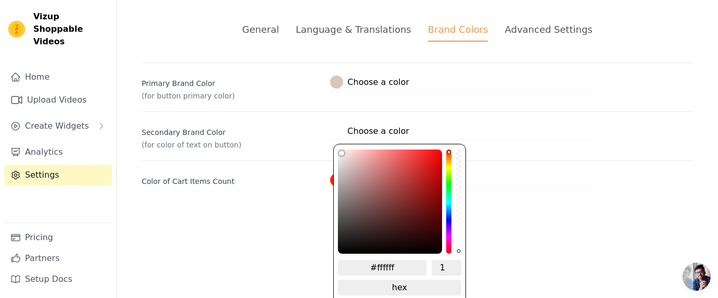
scroll to position [40, 0]
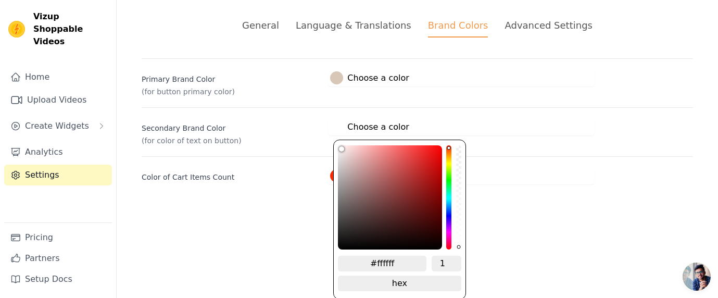
drag, startPoint x: 376, startPoint y: 260, endPoint x: 415, endPoint y: 260, distance: 38.5
click at [415, 260] on input "#ffffff" at bounding box center [382, 264] width 89 height 16
type input "#67363"
type input "#673635"
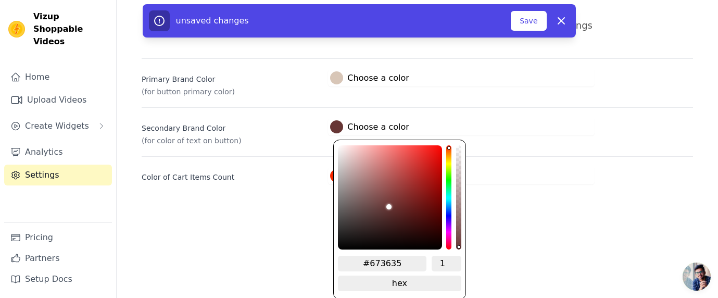
click at [555, 209] on html "Vizup Shoppable Videos Home Upload Videos Create Widgets Analytics Settings Pri…" at bounding box center [359, 84] width 718 height 249
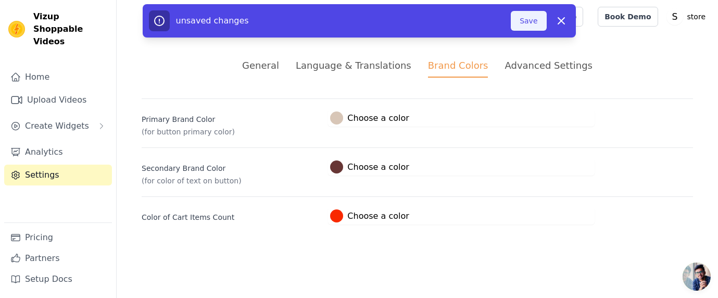
click at [532, 25] on button "Save" at bounding box center [528, 21] width 35 height 20
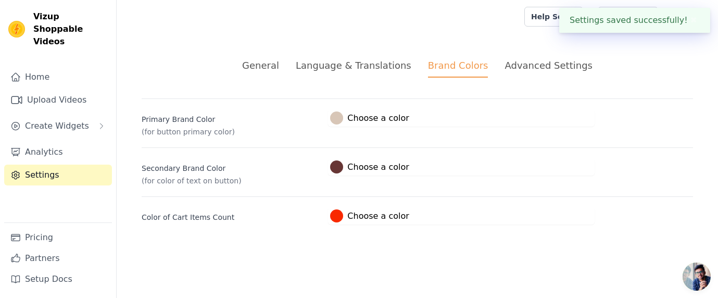
click at [508, 65] on div "Advanced Settings" at bounding box center [549, 65] width 88 height 14
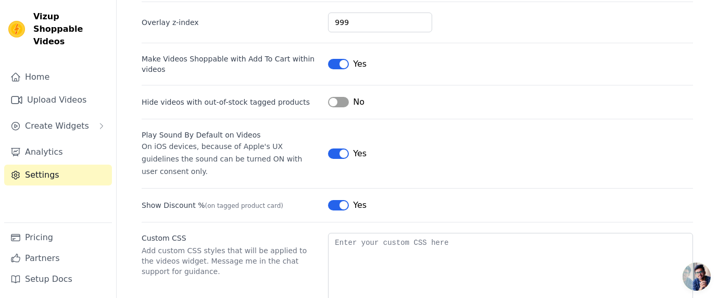
scroll to position [103, 0]
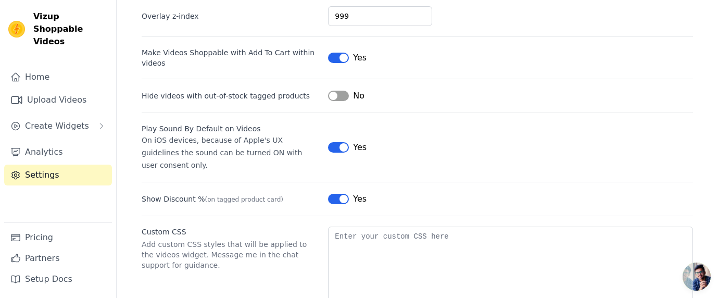
click at [344, 94] on button "Label" at bounding box center [338, 96] width 21 height 10
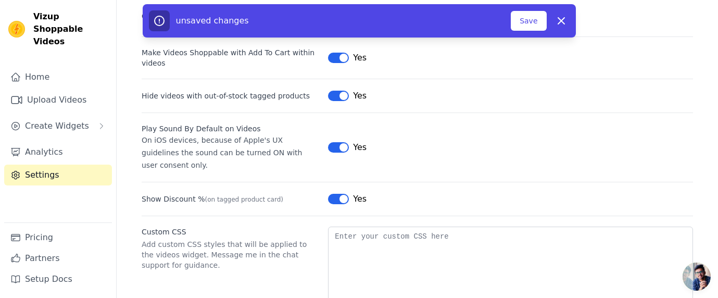
click at [343, 142] on button "Label" at bounding box center [338, 147] width 21 height 10
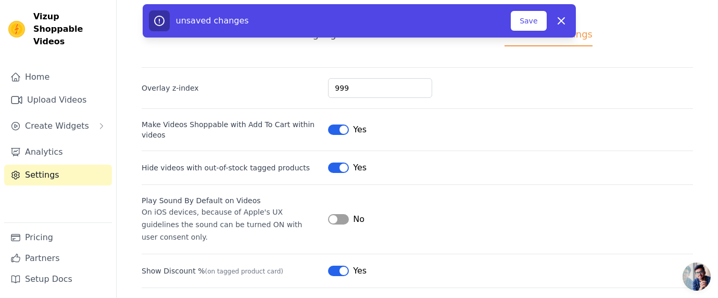
scroll to position [0, 0]
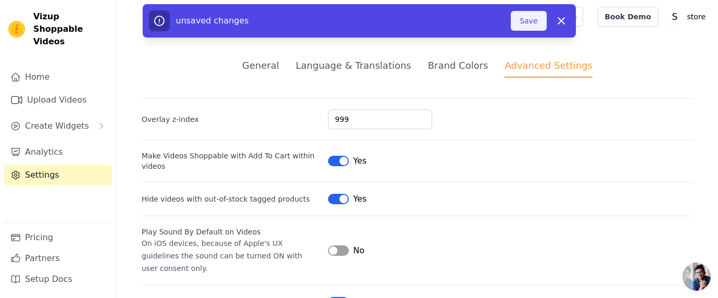
click at [536, 22] on button "Save" at bounding box center [528, 21] width 35 height 20
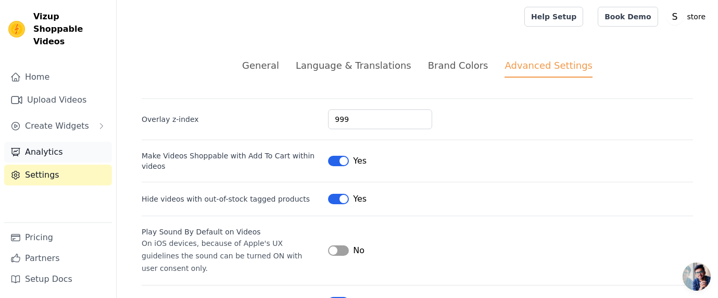
click at [61, 142] on link "Analytics" at bounding box center [58, 152] width 108 height 21
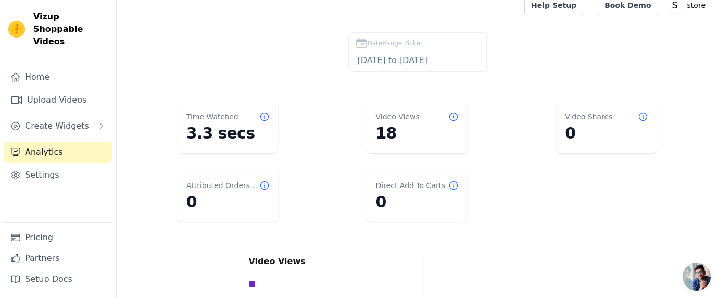
scroll to position [15, 0]
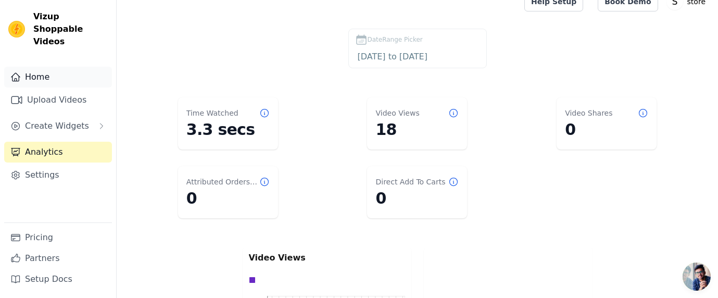
click at [58, 67] on link "Home" at bounding box center [58, 77] width 108 height 21
